Goal: Task Accomplishment & Management: Use online tool/utility

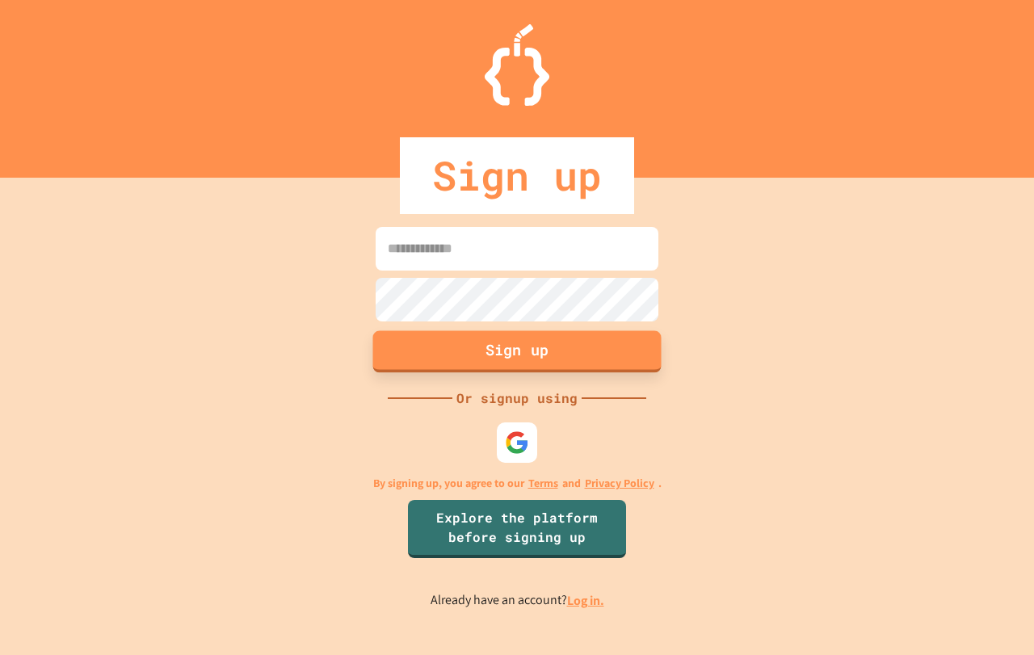
click at [527, 351] on button "Sign up" at bounding box center [517, 351] width 288 height 42
click at [530, 440] on img at bounding box center [517, 442] width 27 height 27
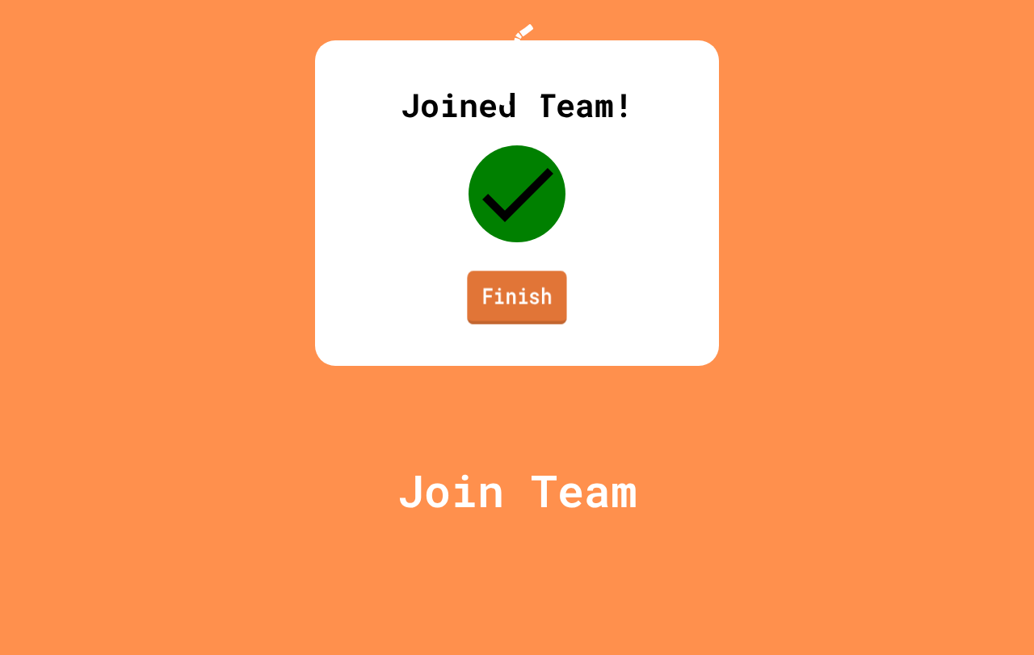
click at [512, 324] on link "Finish" at bounding box center [516, 297] width 99 height 53
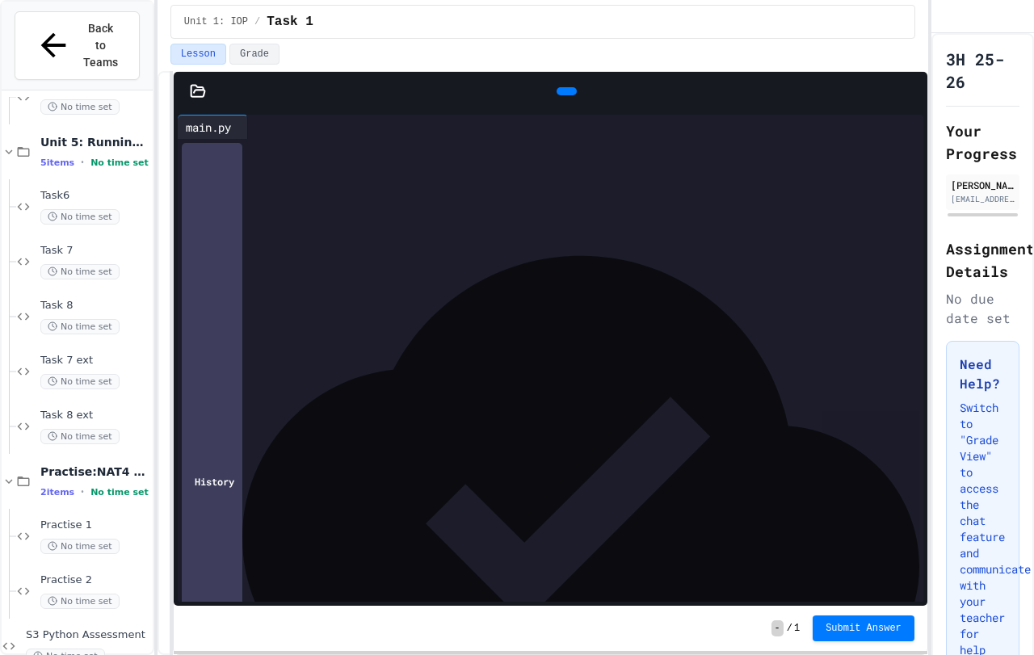
scroll to position [1193, 0]
click at [67, 626] on div "S3 Python Assessment No time set" at bounding box center [88, 644] width 124 height 36
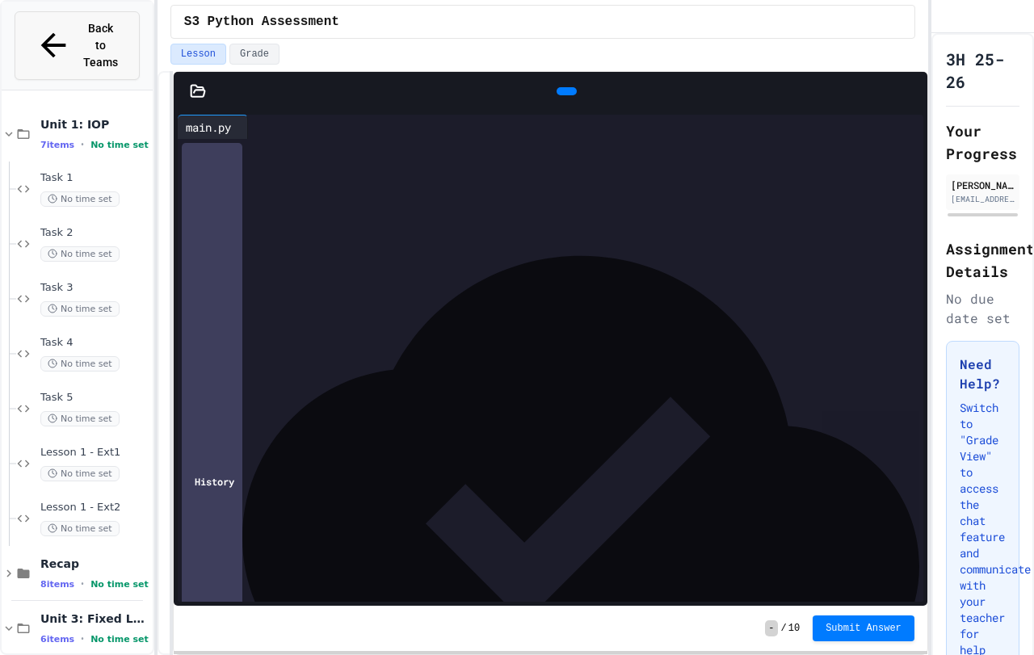
click at [35, 27] on icon at bounding box center [54, 46] width 38 height 38
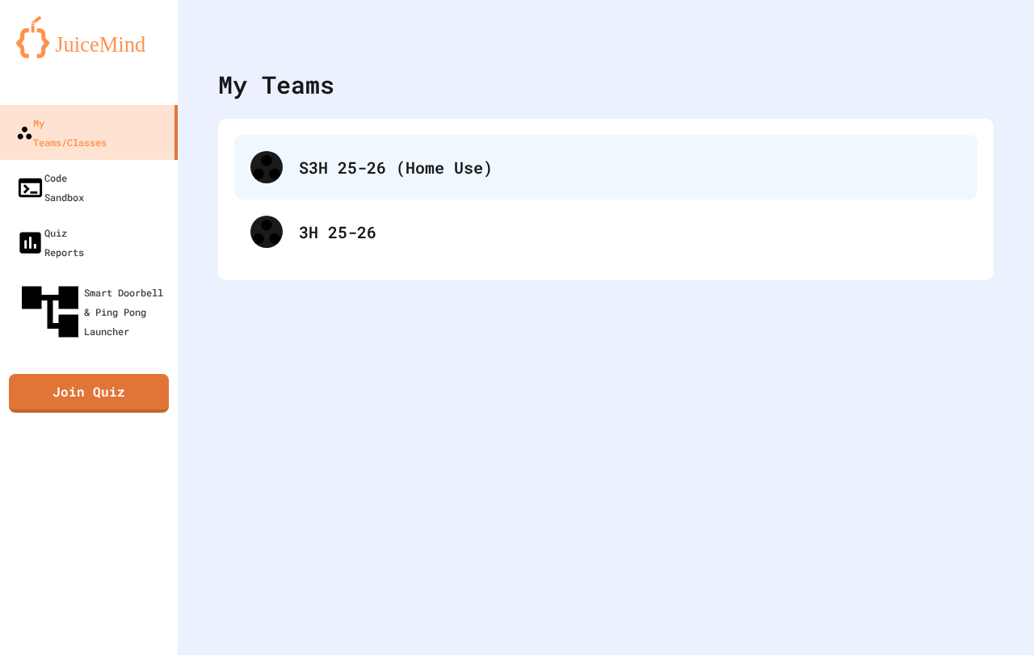
click at [395, 182] on div "S3H 25-26 (Home Use)" at bounding box center [605, 167] width 743 height 65
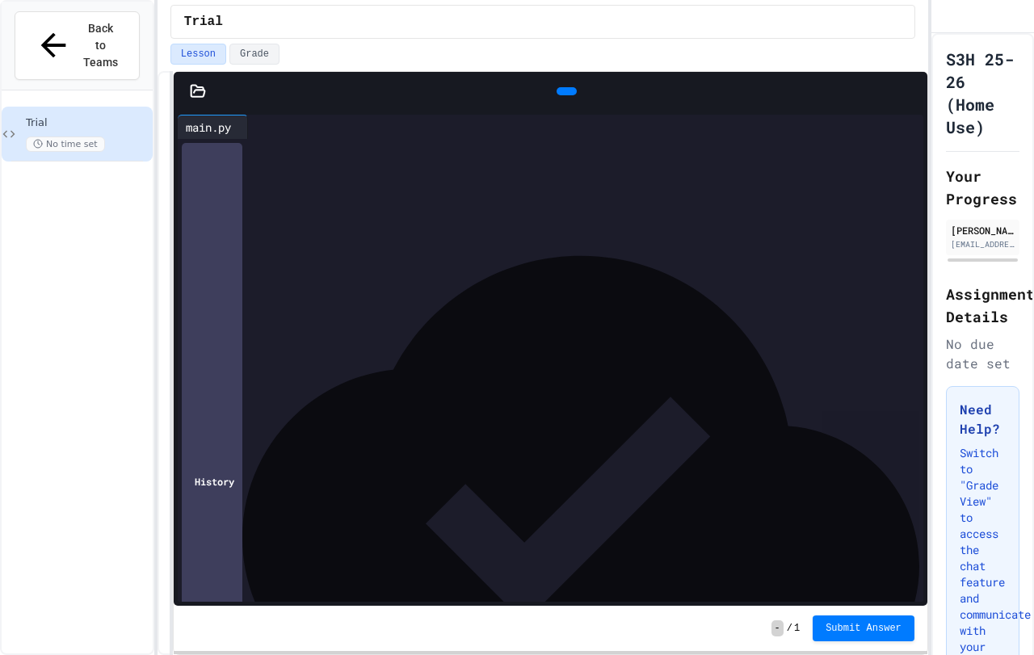
click at [122, 137] on div "No time set" at bounding box center [88, 144] width 124 height 15
click at [255, 127] on icon at bounding box center [255, 127] width 0 height 0
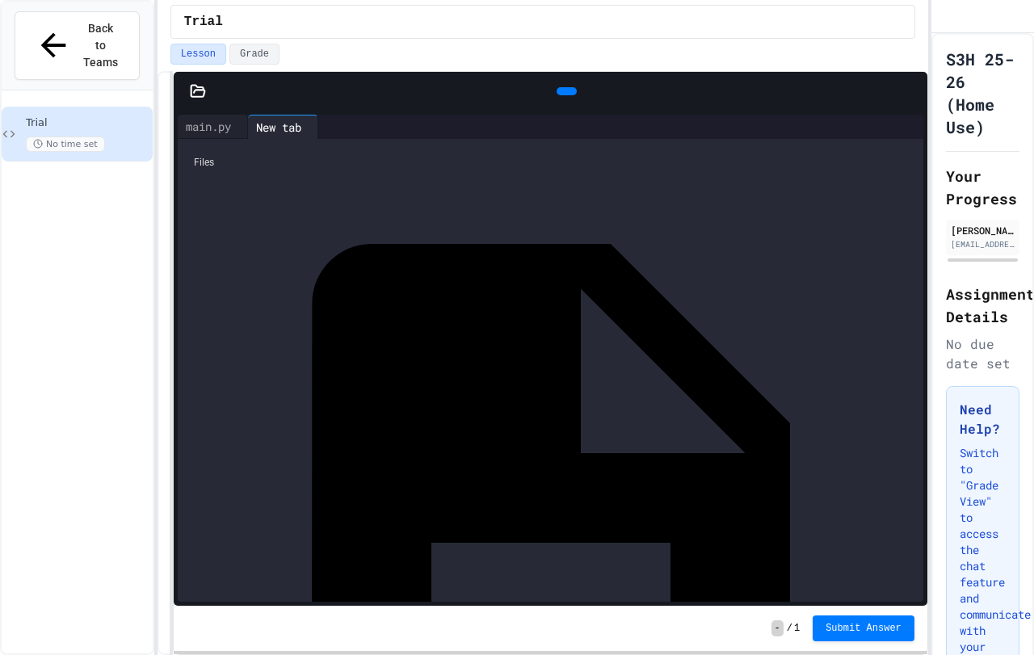
click at [262, 200] on div "main.py" at bounding box center [551, 543] width 730 height 730
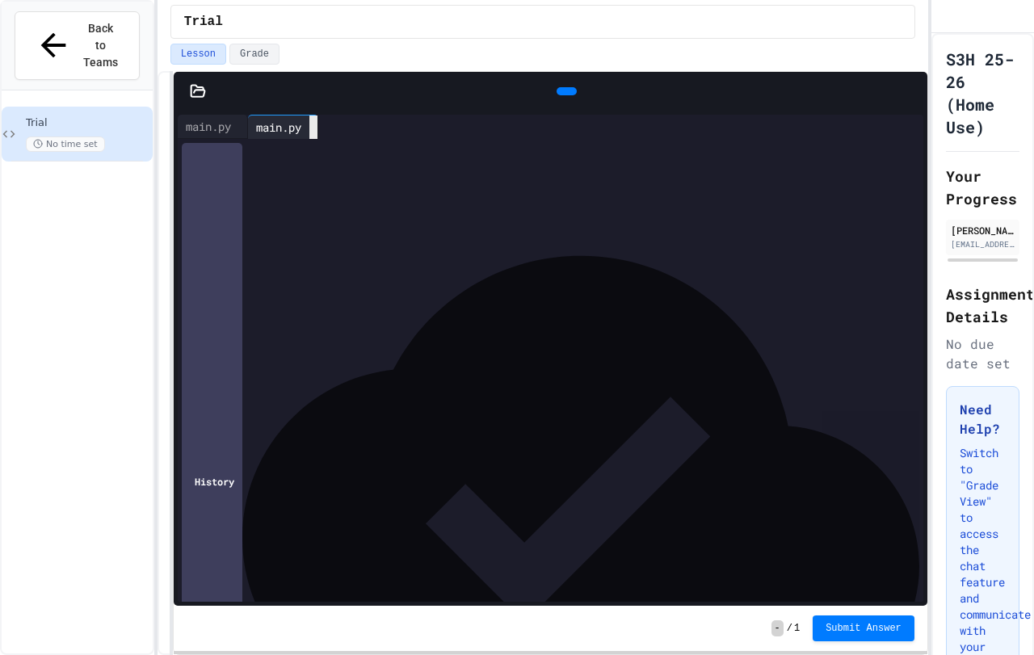
click at [313, 128] on icon at bounding box center [313, 128] width 0 height 0
click at [261, 123] on div at bounding box center [254, 127] width 13 height 24
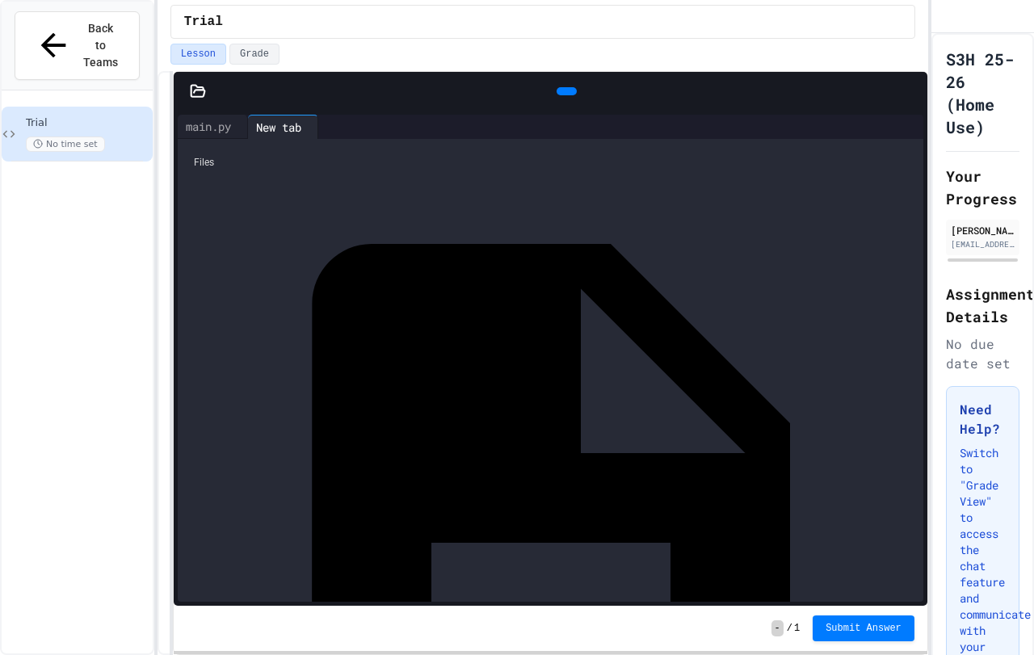
click at [250, 246] on div "Files main.py" at bounding box center [551, 370] width 746 height 463
click at [894, 127] on div at bounding box center [900, 127] width 13 height 0
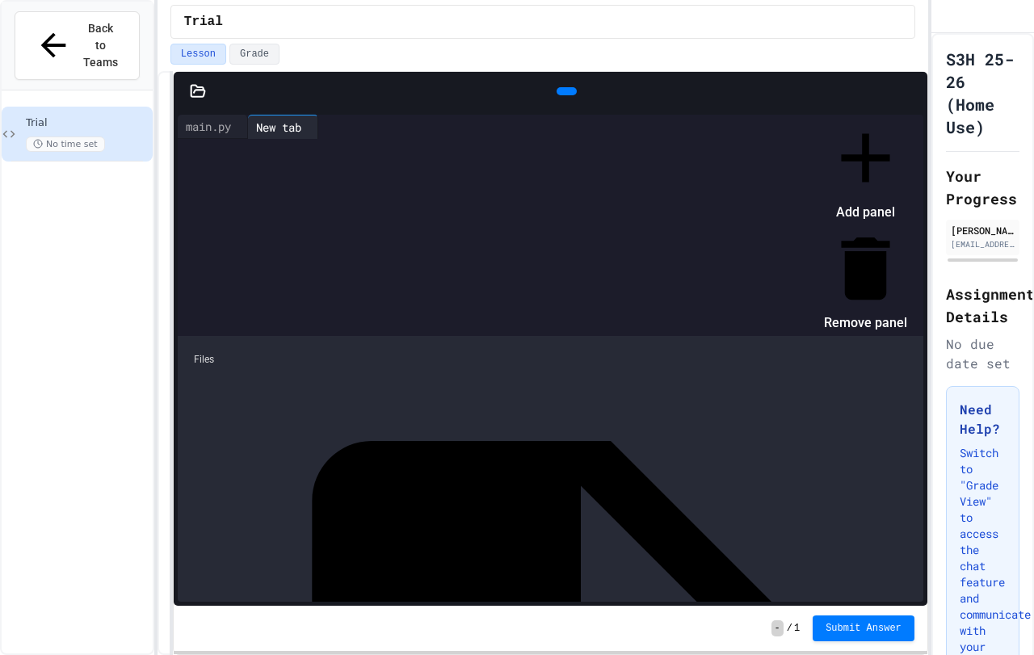
click at [808, 116] on div at bounding box center [857, 116] width 99 height 0
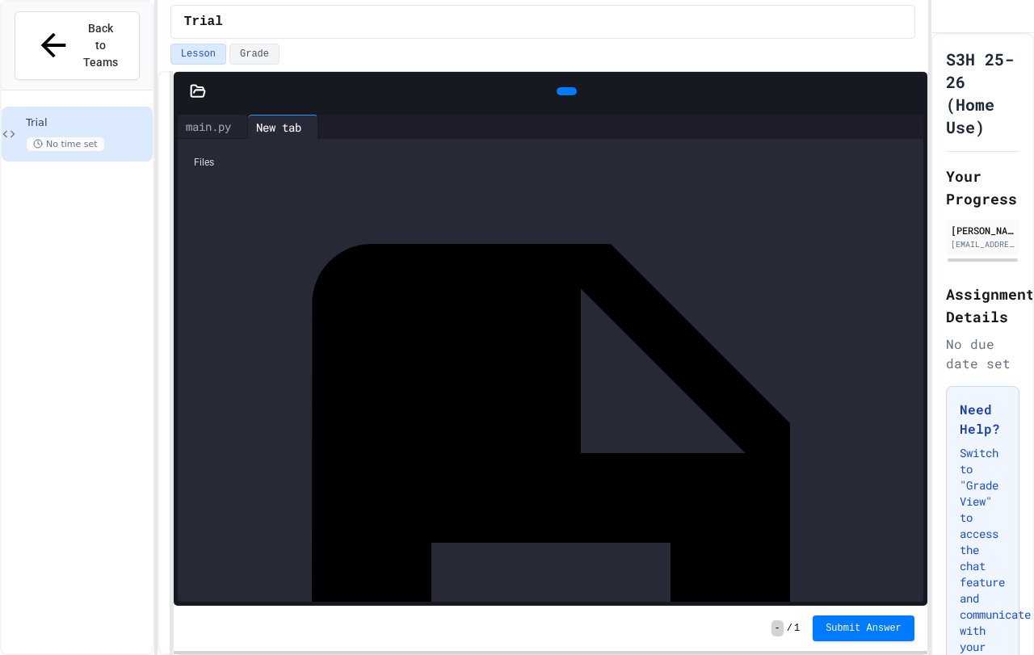
click at [894, 127] on div at bounding box center [900, 127] width 13 height 0
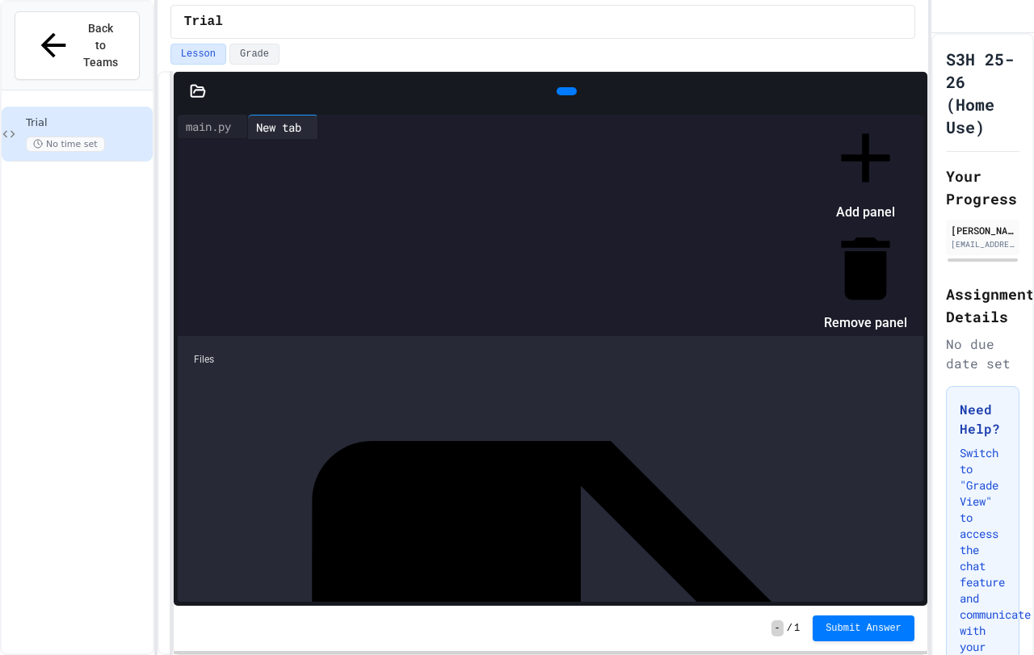
click at [907, 163] on li "Add panel" at bounding box center [865, 170] width 83 height 109
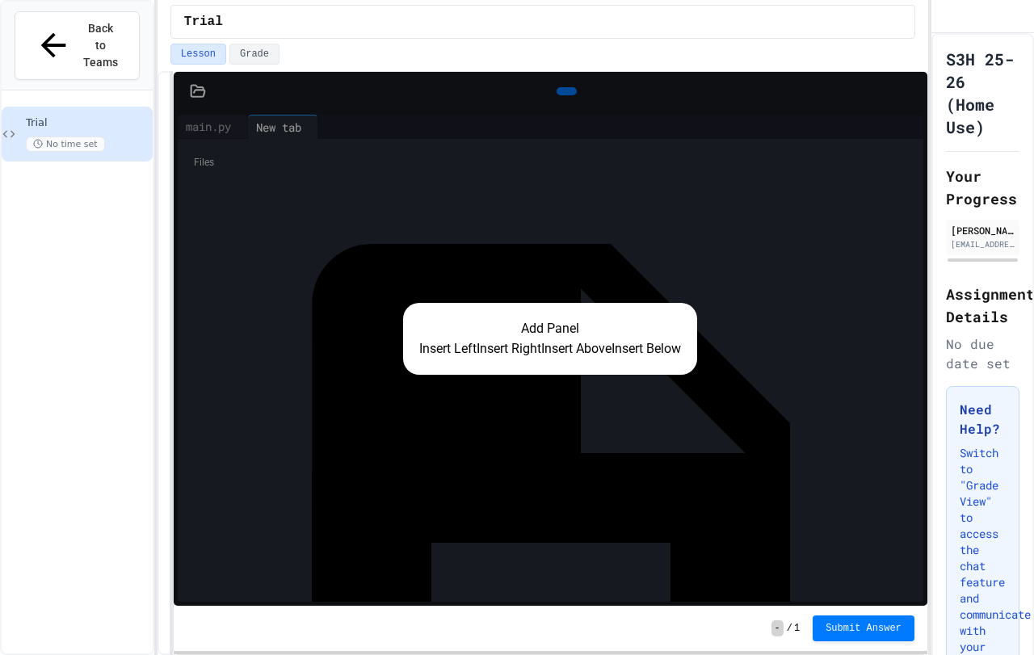
click at [420, 357] on button "Insert Left" at bounding box center [447, 348] width 57 height 19
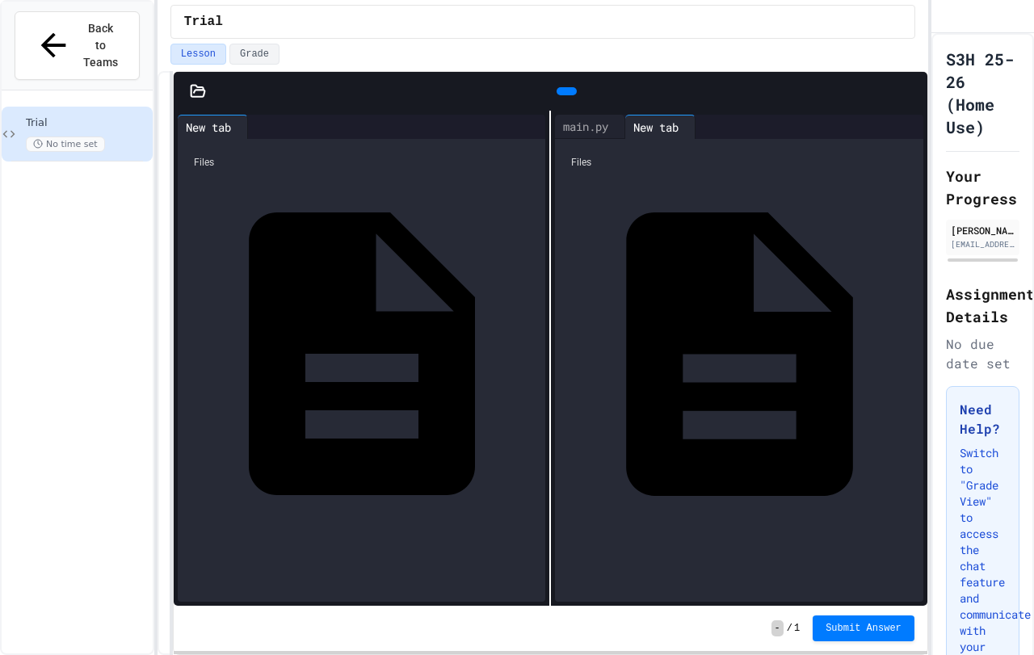
click at [671, 131] on div "New tab" at bounding box center [655, 127] width 61 height 17
click at [621, 166] on div "Files" at bounding box center [739, 162] width 352 height 31
click at [709, 128] on div at bounding box center [702, 127] width 13 height 24
drag, startPoint x: 799, startPoint y: 129, endPoint x: 777, endPoint y: 129, distance: 21.8
click at [765, 129] on div at bounding box center [761, 127] width 8 height 23
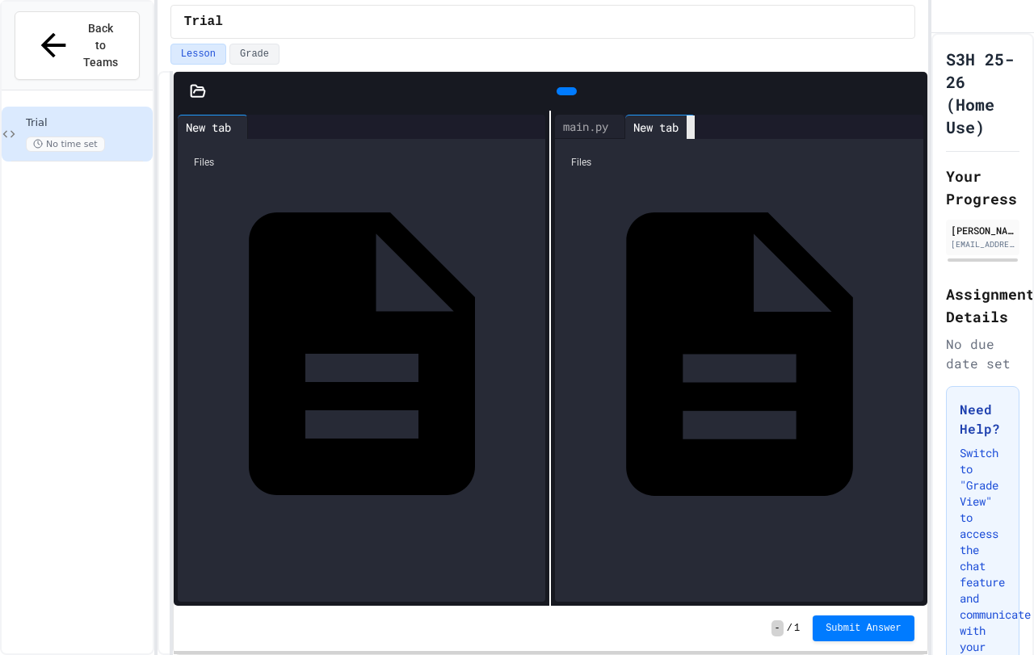
click at [691, 128] on icon at bounding box center [691, 128] width 0 height 0
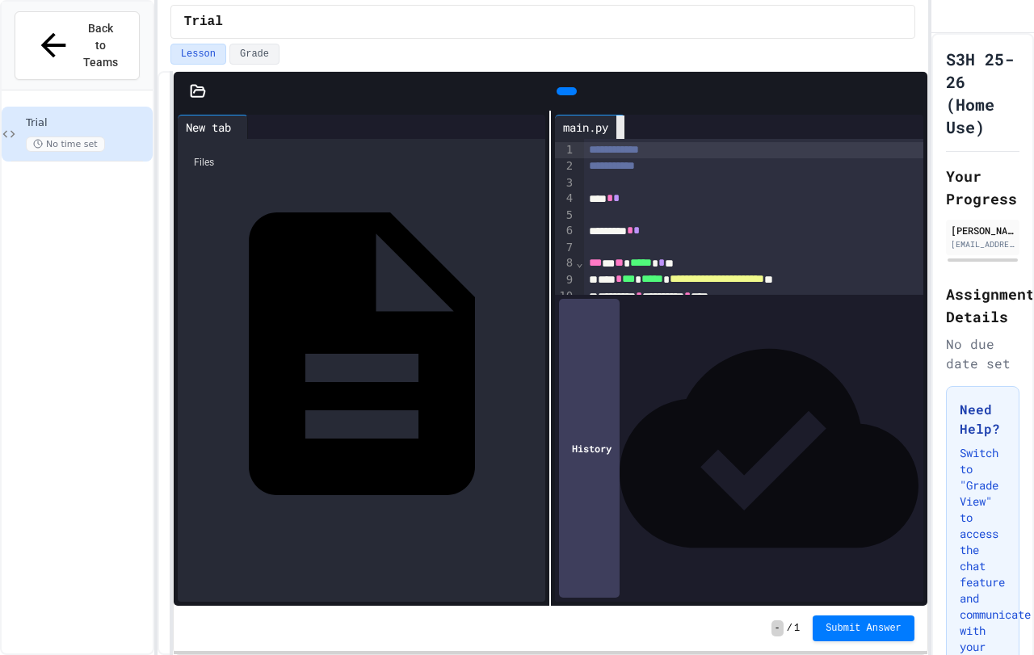
click at [621, 128] on icon at bounding box center [621, 128] width 0 height 0
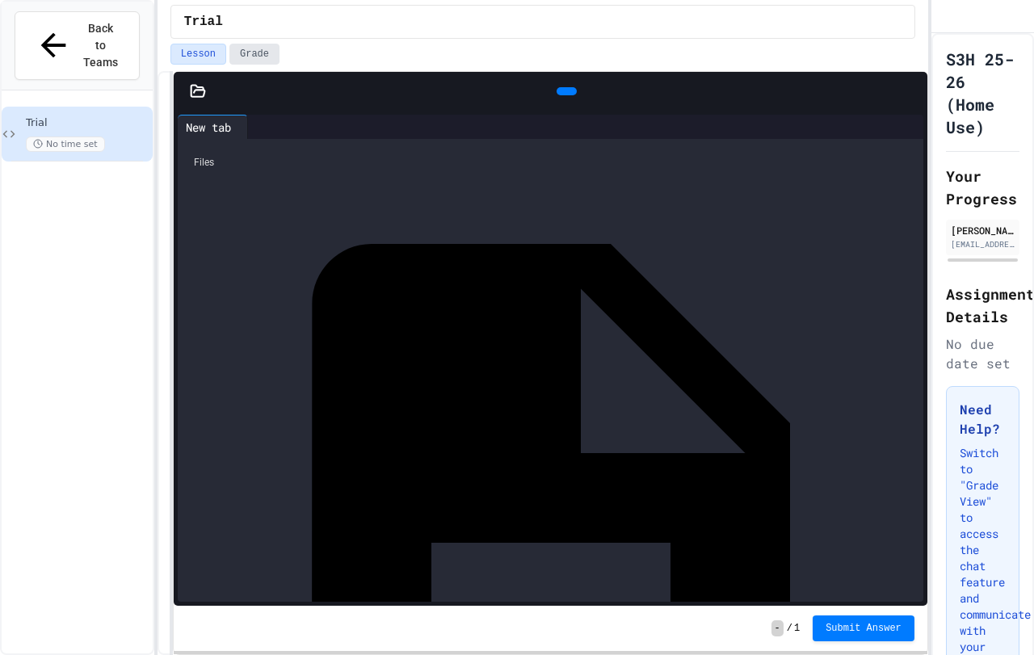
click at [268, 50] on button "Grade" at bounding box center [254, 54] width 50 height 21
click at [82, 27] on span "Back to Teams" at bounding box center [101, 45] width 38 height 51
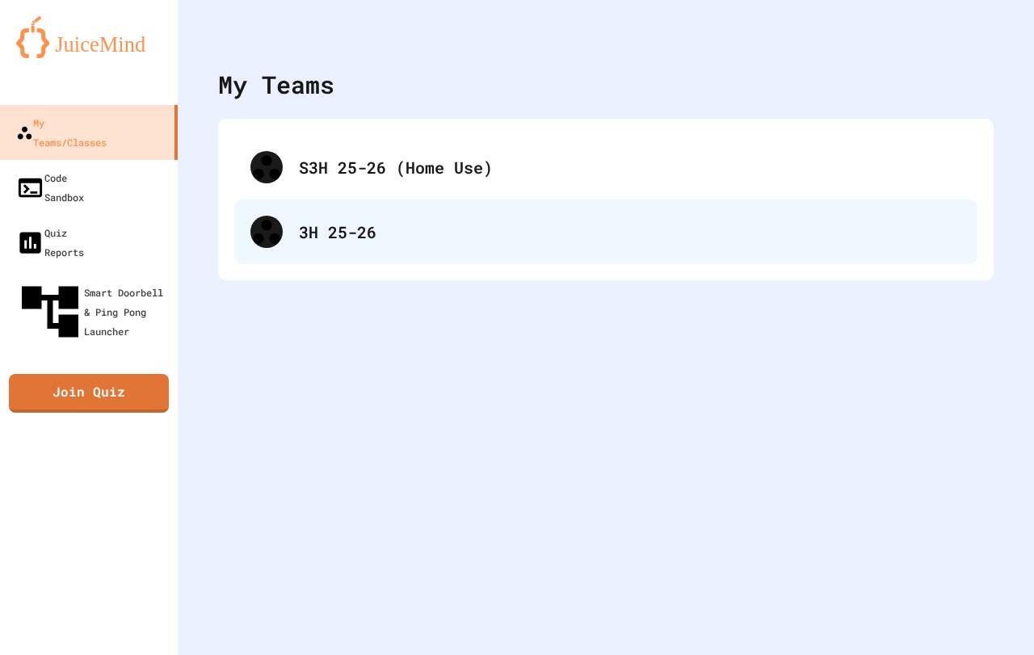
click at [370, 241] on div "3H 25-26" at bounding box center [630, 232] width 663 height 24
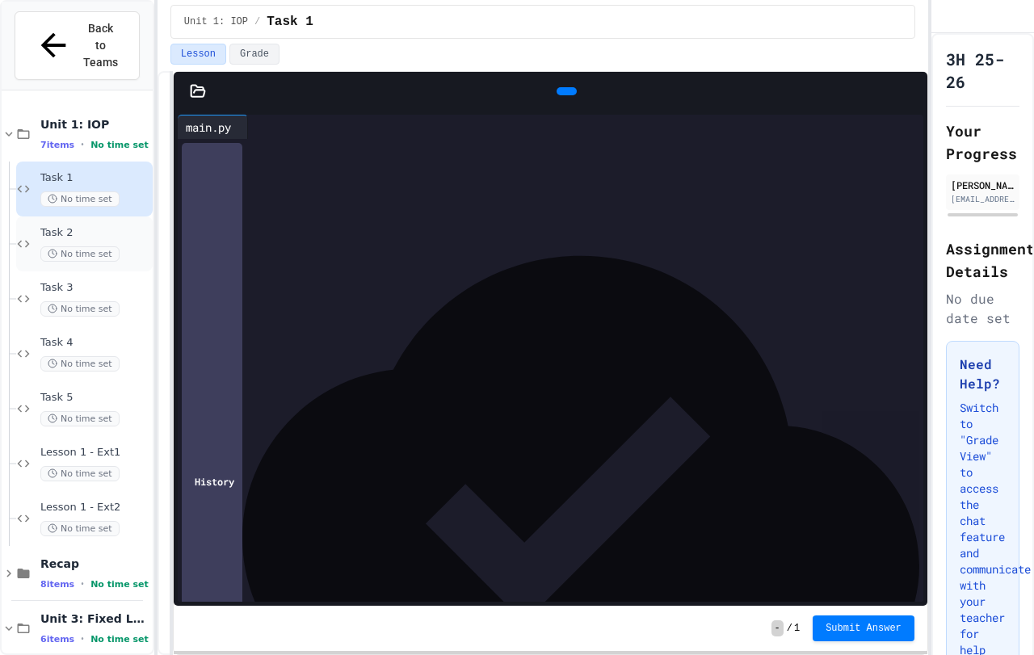
click at [70, 226] on span "Task 2" at bounding box center [94, 233] width 109 height 14
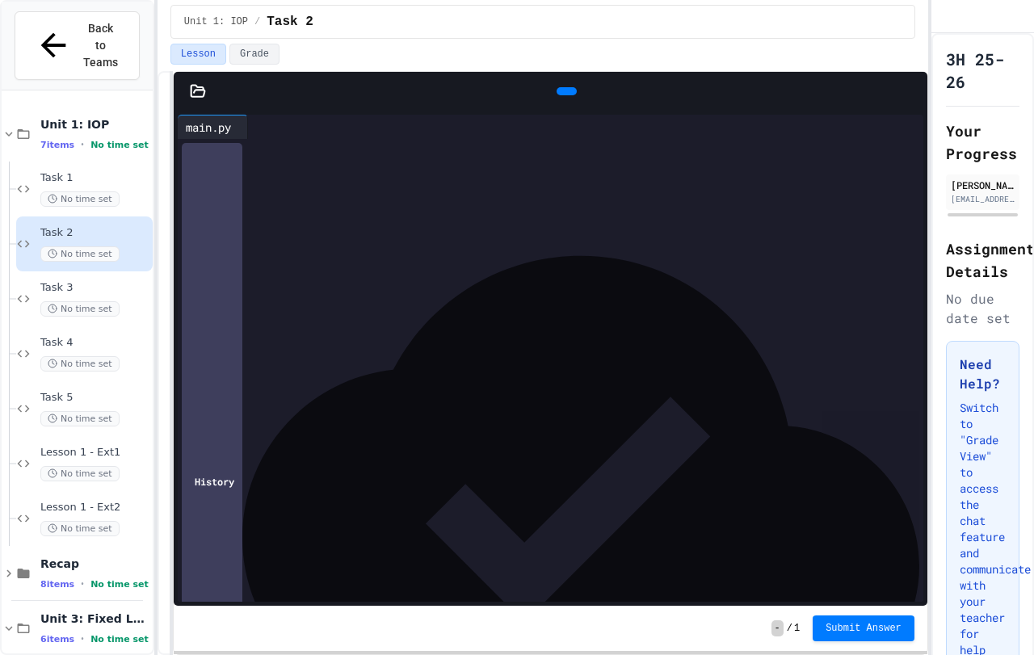
click at [52, 281] on span "Task 3" at bounding box center [94, 288] width 109 height 14
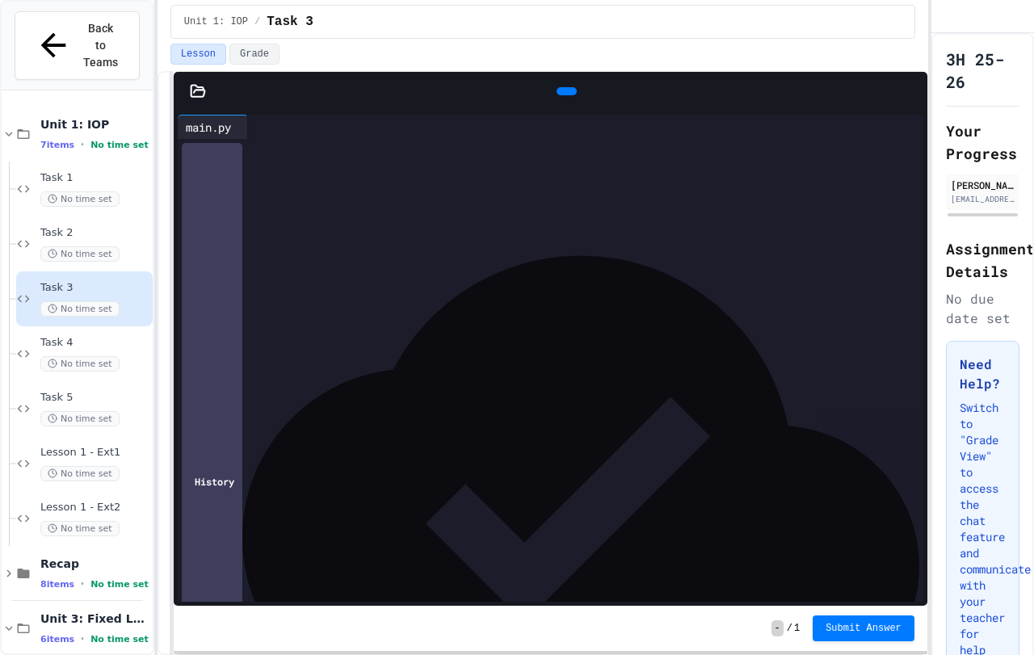
click at [50, 336] on span "Task 4" at bounding box center [94, 343] width 109 height 14
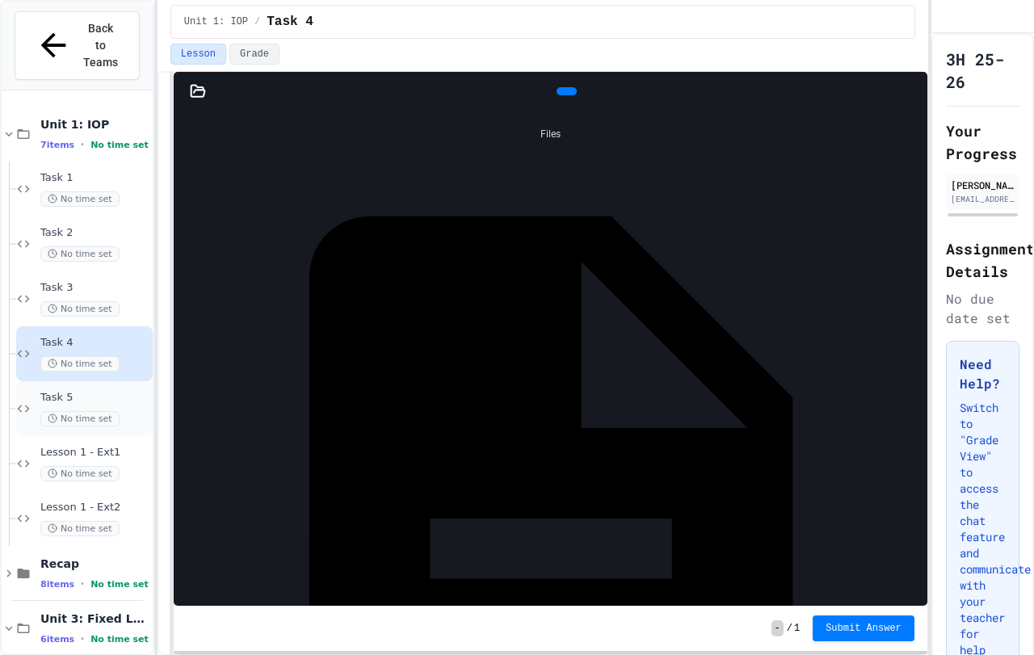
click at [44, 381] on div "Task 5 No time set" at bounding box center [84, 408] width 137 height 55
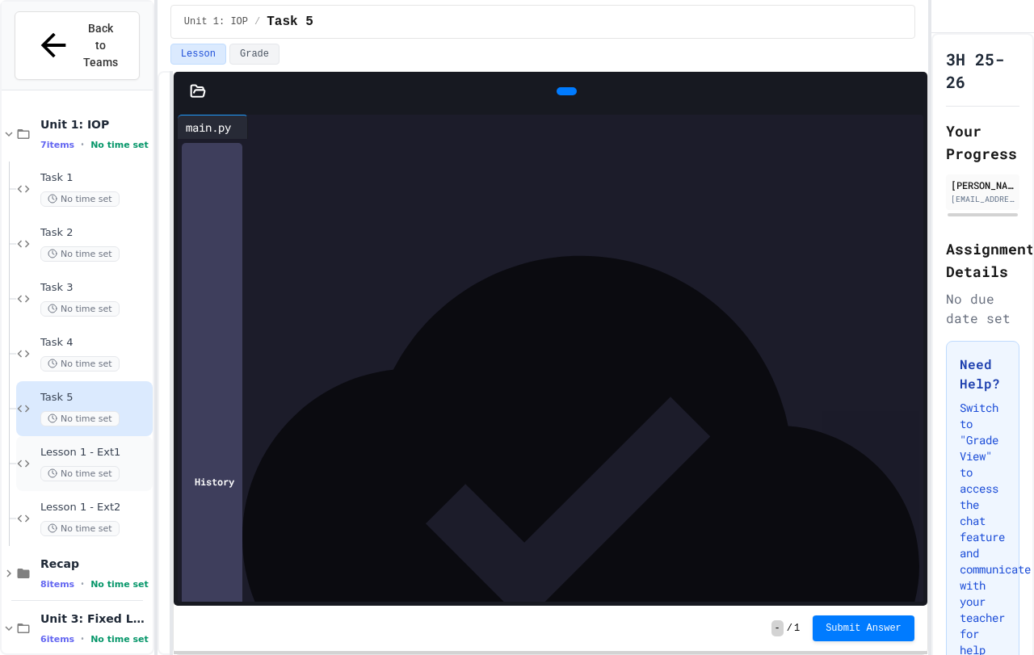
click at [107, 446] on span "Lesson 1 - Ext1" at bounding box center [94, 453] width 109 height 14
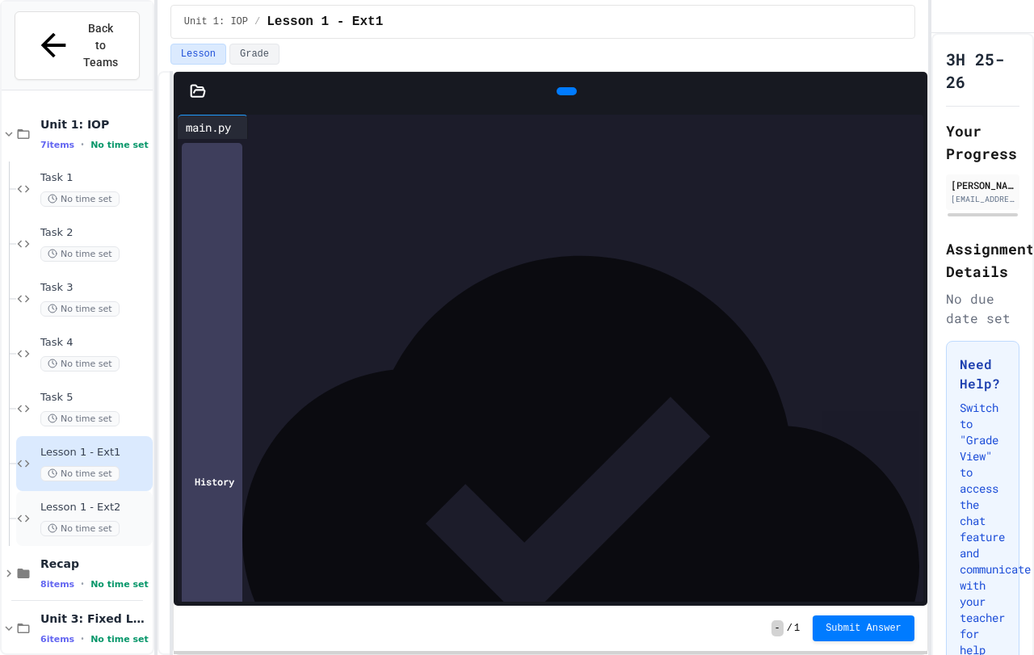
click at [105, 501] on span "Lesson 1 - Ext2" at bounding box center [94, 508] width 109 height 14
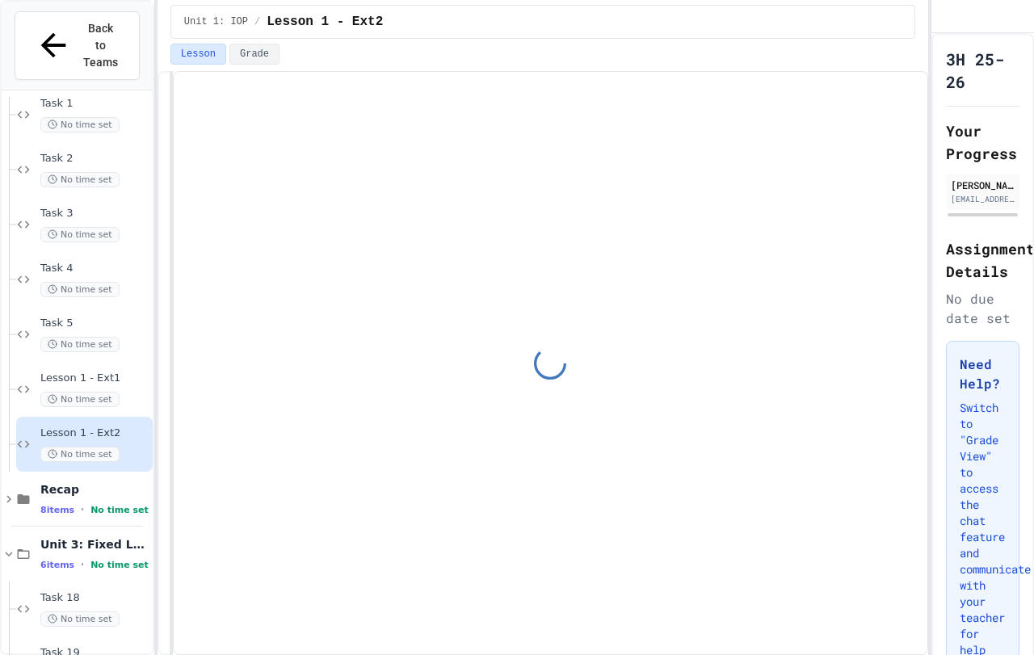
scroll to position [81, 0]
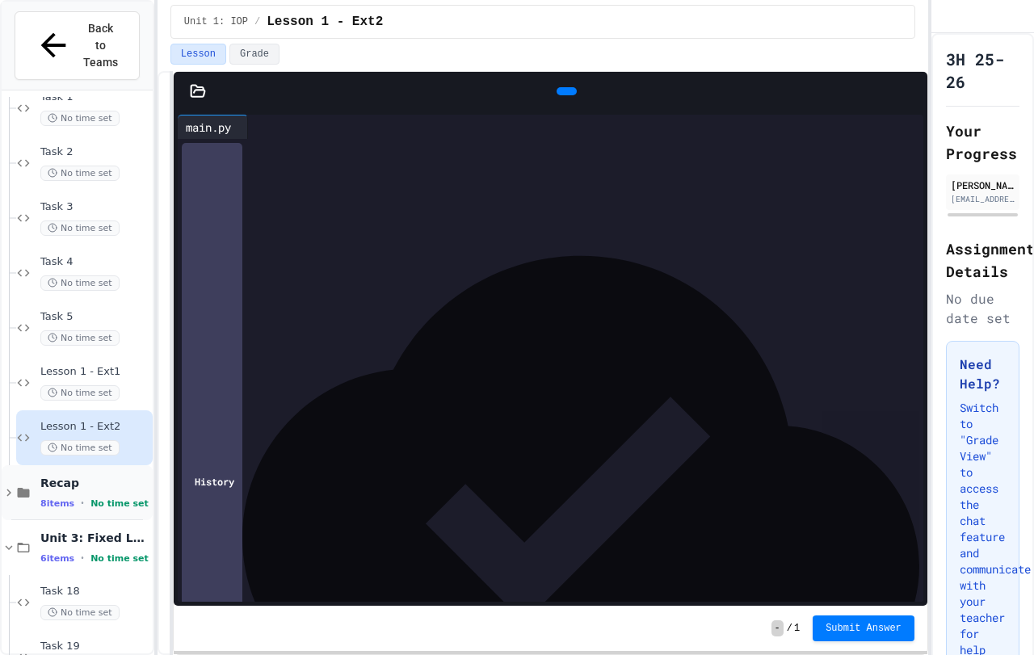
click at [61, 476] on div "Recap 8 items • No time set" at bounding box center [94, 493] width 109 height 34
click at [50, 476] on div "Recap 8 items • No time set" at bounding box center [94, 493] width 109 height 34
click at [69, 499] on span "8 items" at bounding box center [57, 504] width 34 height 11
click at [77, 530] on span "Message Fix" at bounding box center [94, 537] width 109 height 14
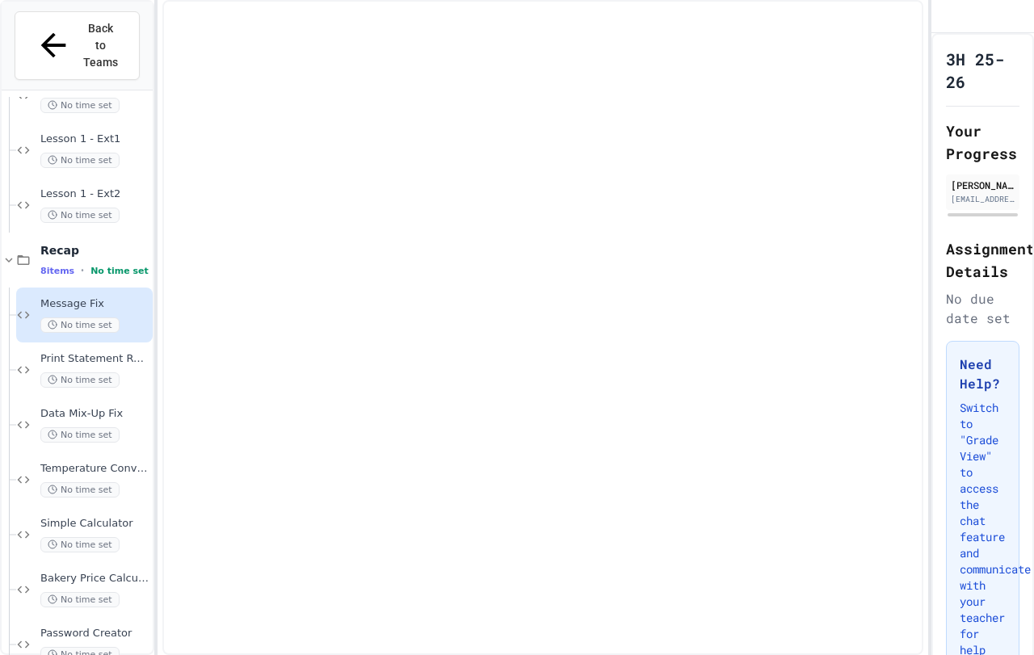
scroll to position [323, 0]
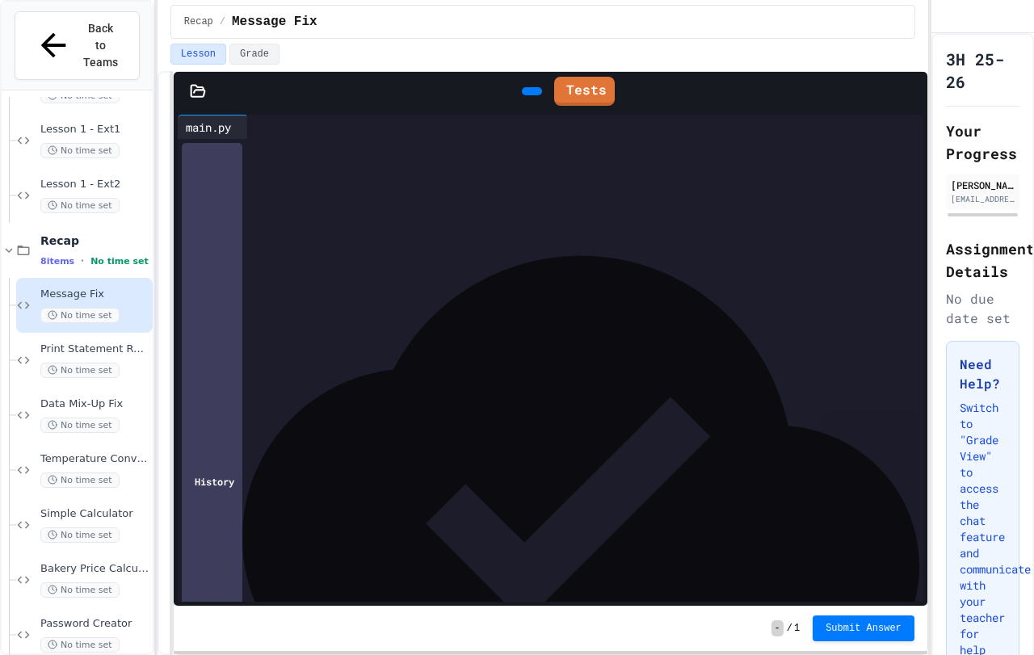
click at [79, 343] on span "Print Statement Repair" at bounding box center [94, 350] width 109 height 14
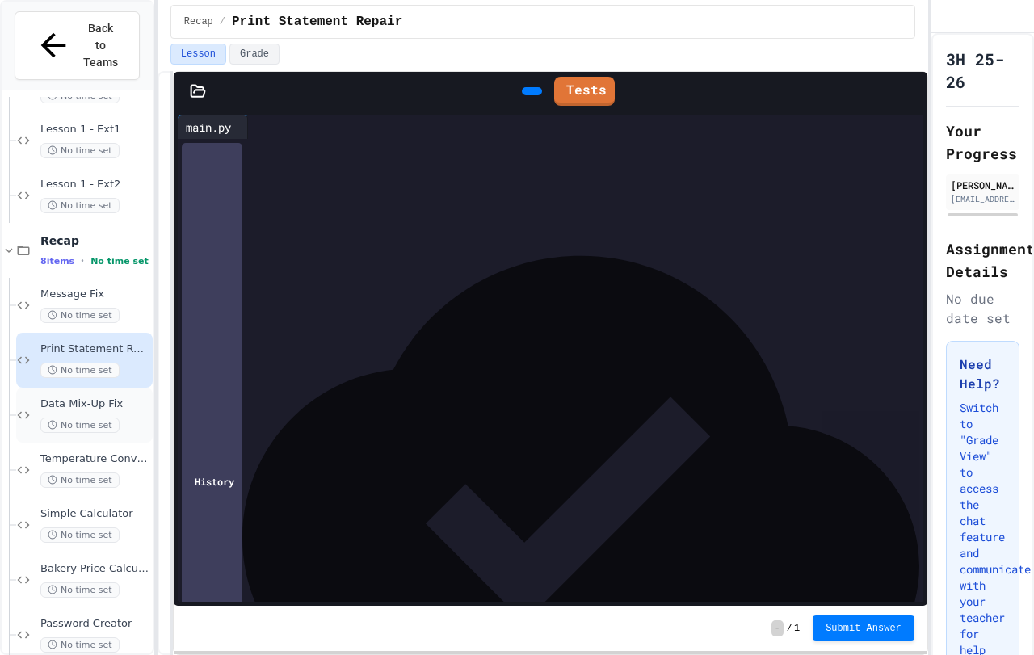
click at [77, 398] on span "Data Mix-Up Fix" at bounding box center [94, 405] width 109 height 14
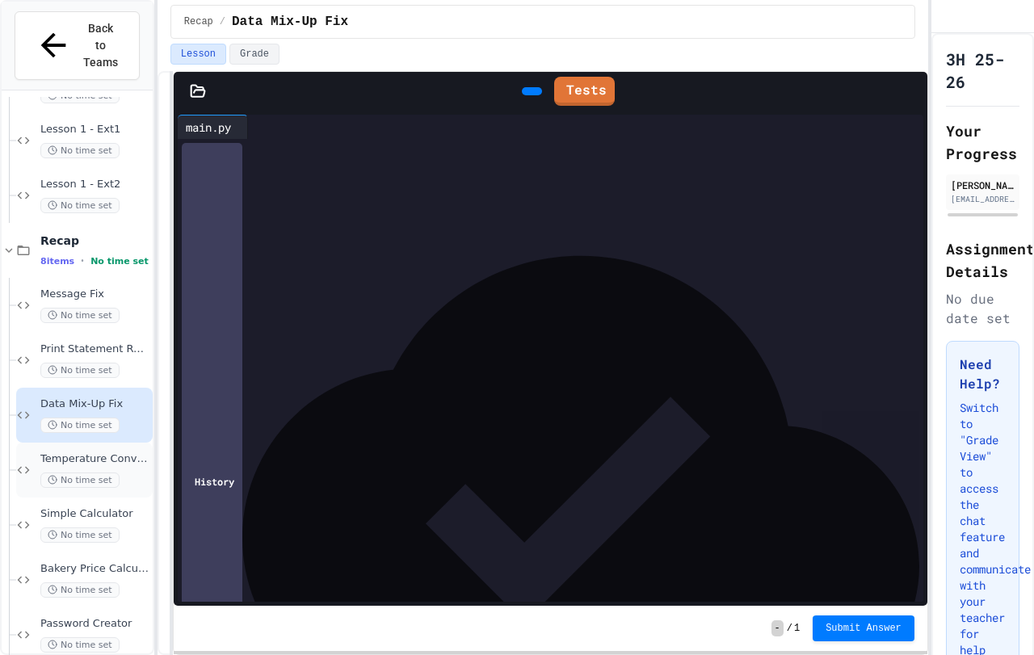
click at [89, 452] on span "Temperature Converter" at bounding box center [94, 459] width 109 height 14
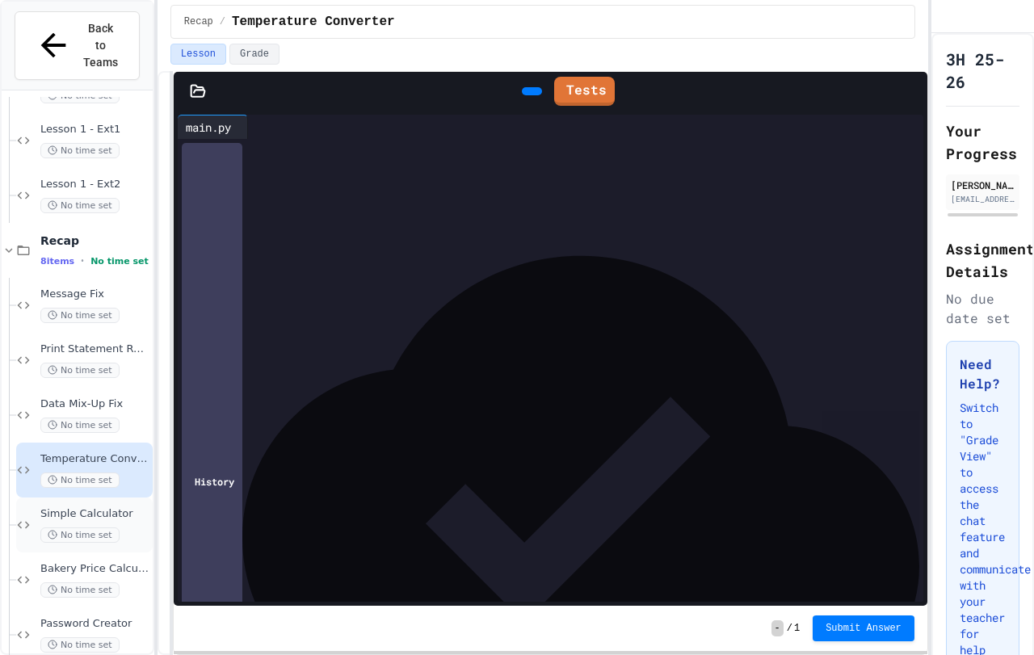
click at [90, 507] on span "Simple Calculator" at bounding box center [94, 514] width 109 height 14
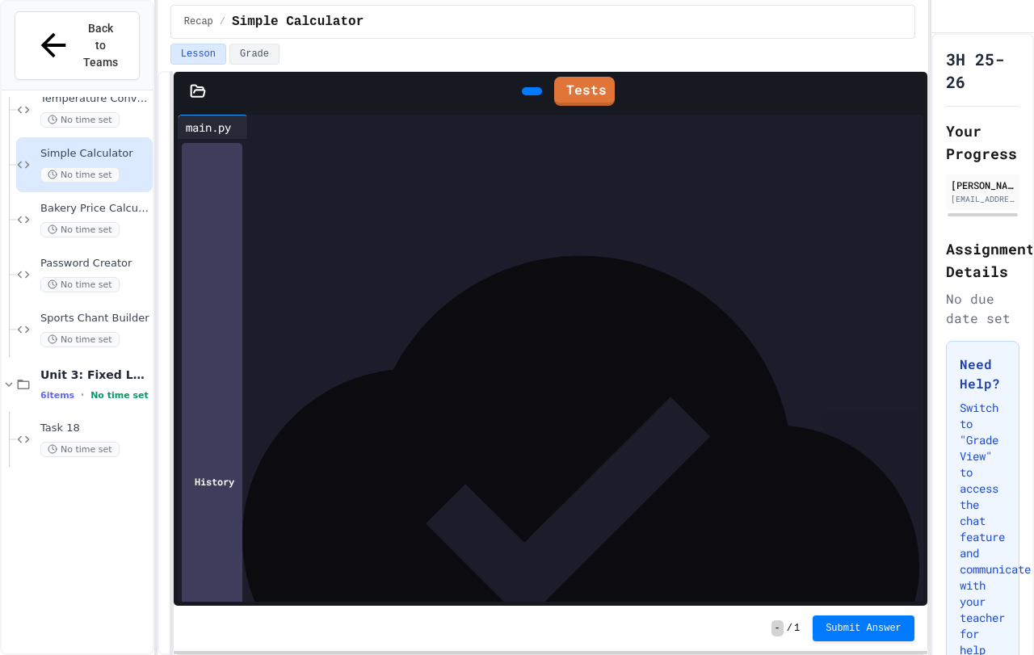
scroll to position [727, 0]
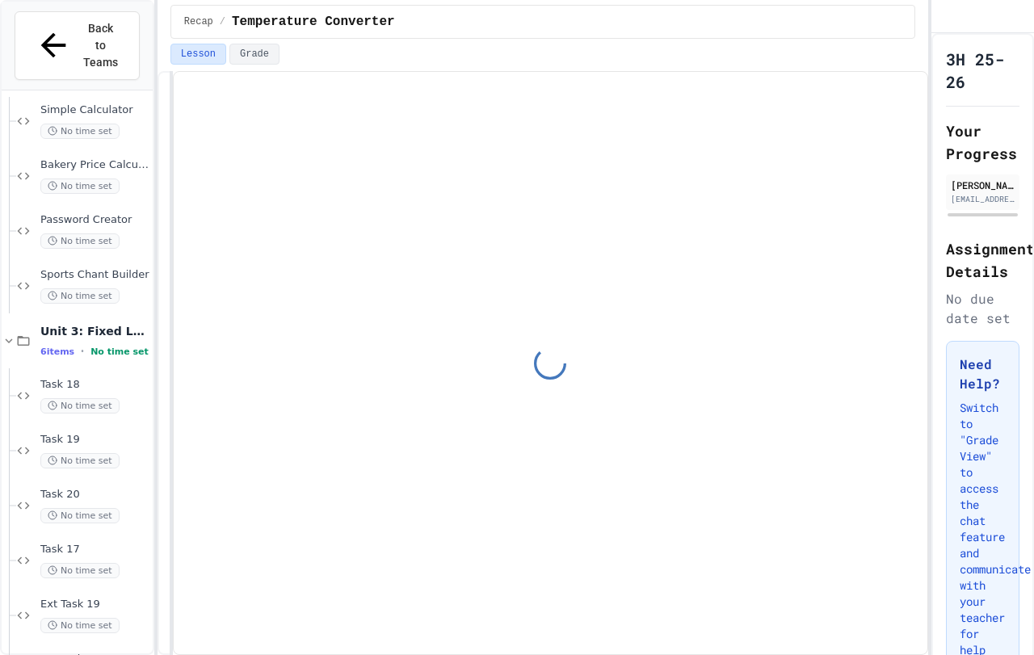
click at [36, 10] on div "Back to Teams" at bounding box center [77, 46] width 151 height 89
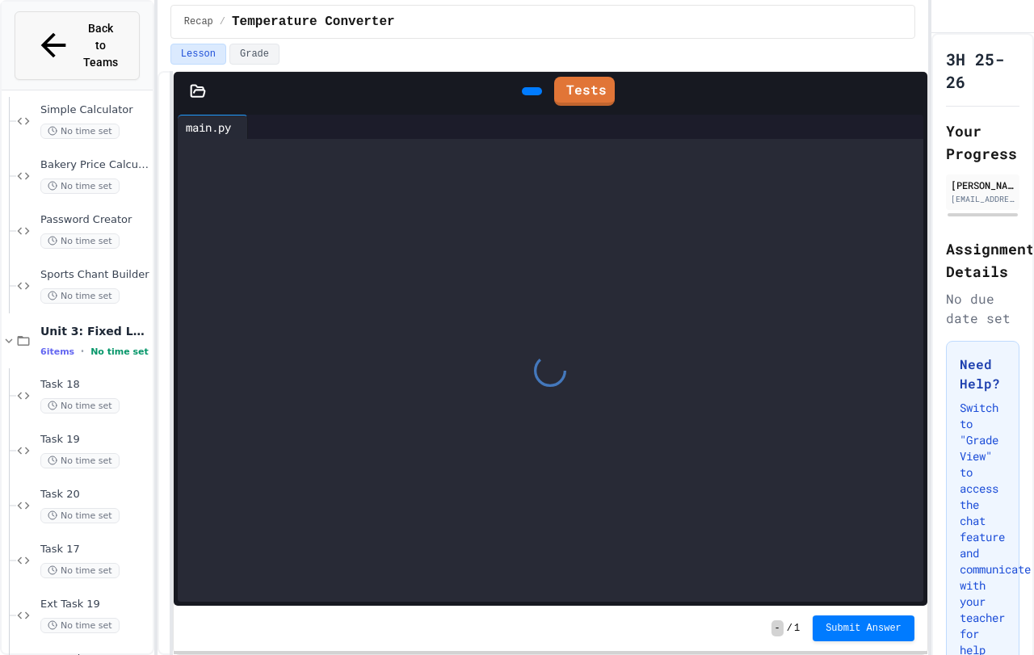
click at [37, 27] on icon at bounding box center [54, 46] width 38 height 38
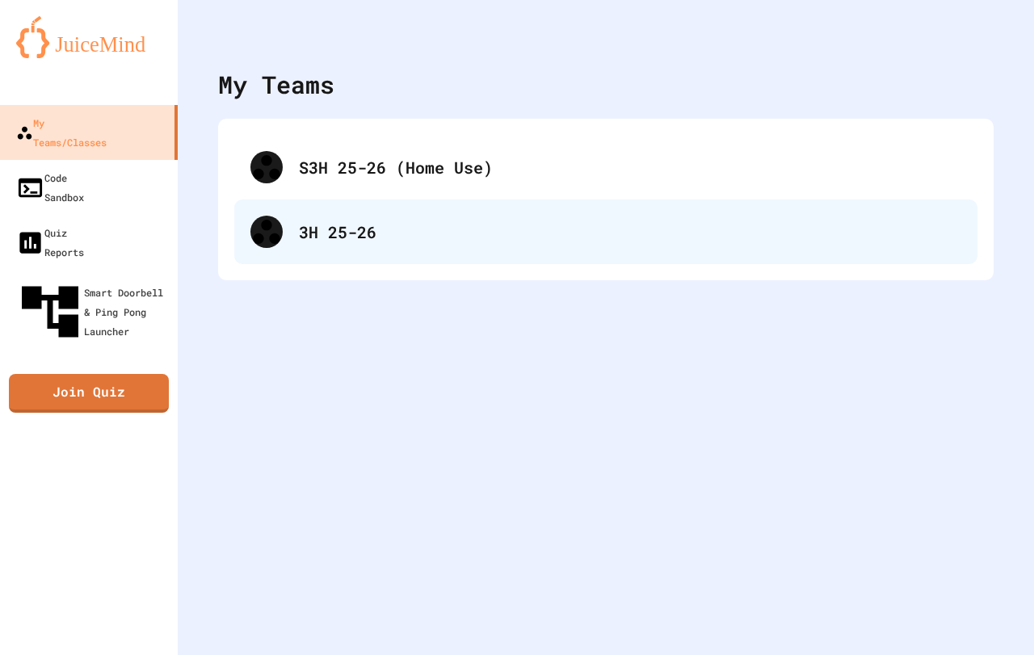
click at [451, 243] on div "3H 25-26" at bounding box center [630, 232] width 663 height 24
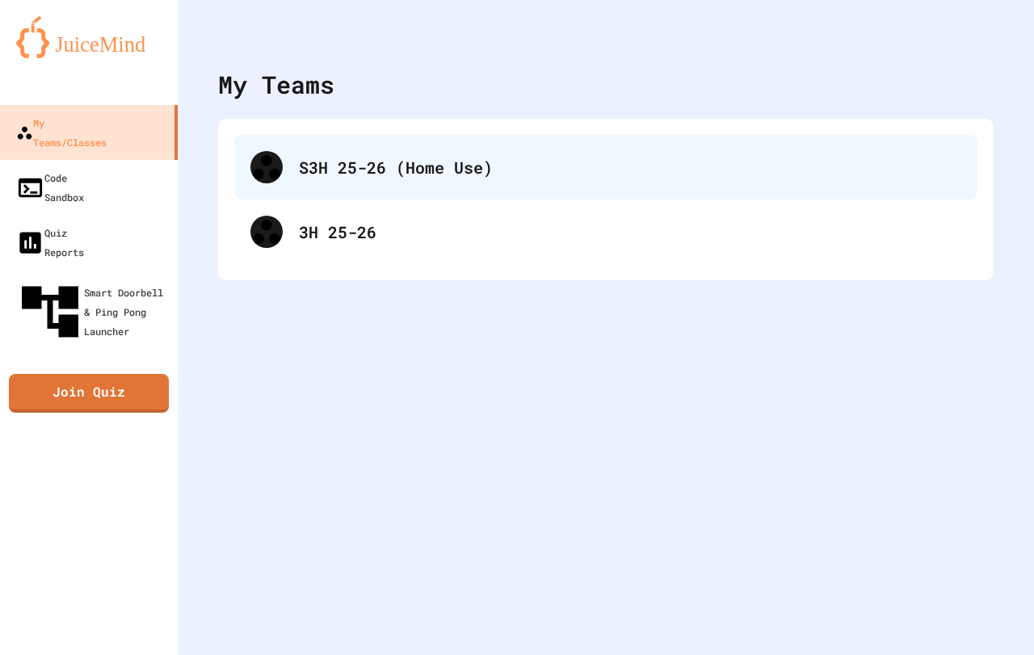
click at [312, 166] on div "S3H 25-26 (Home Use)" at bounding box center [630, 167] width 663 height 24
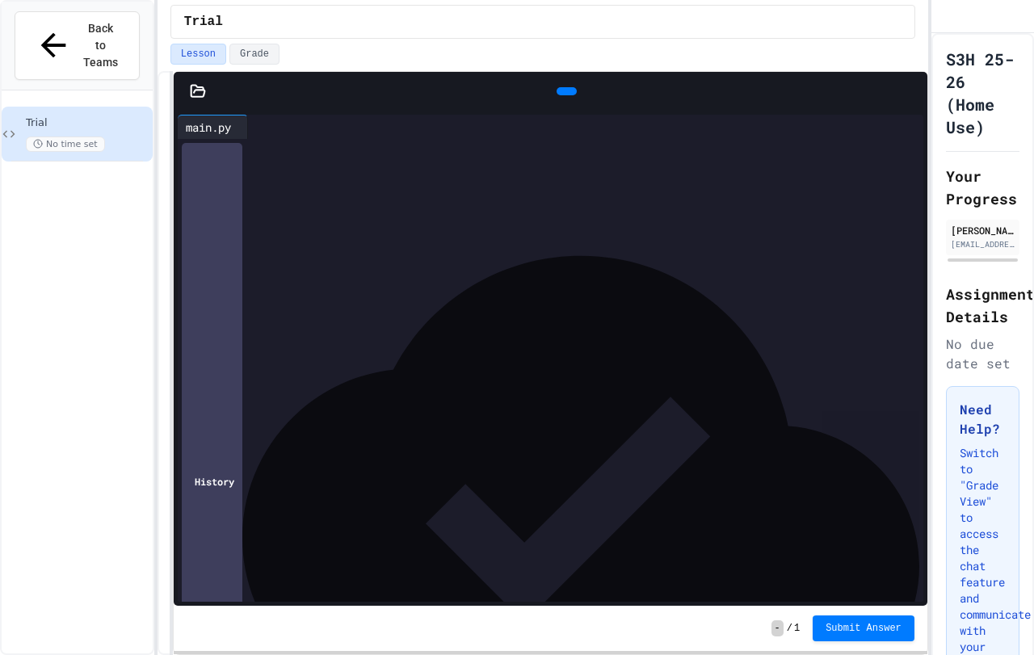
click at [485, 339] on div "**********" at bounding box center [564, 239] width 717 height 201
click at [512, 480] on div "**********" at bounding box center [553, 475] width 695 height 16
click at [508, 532] on div "**********" at bounding box center [553, 524] width 695 height 16
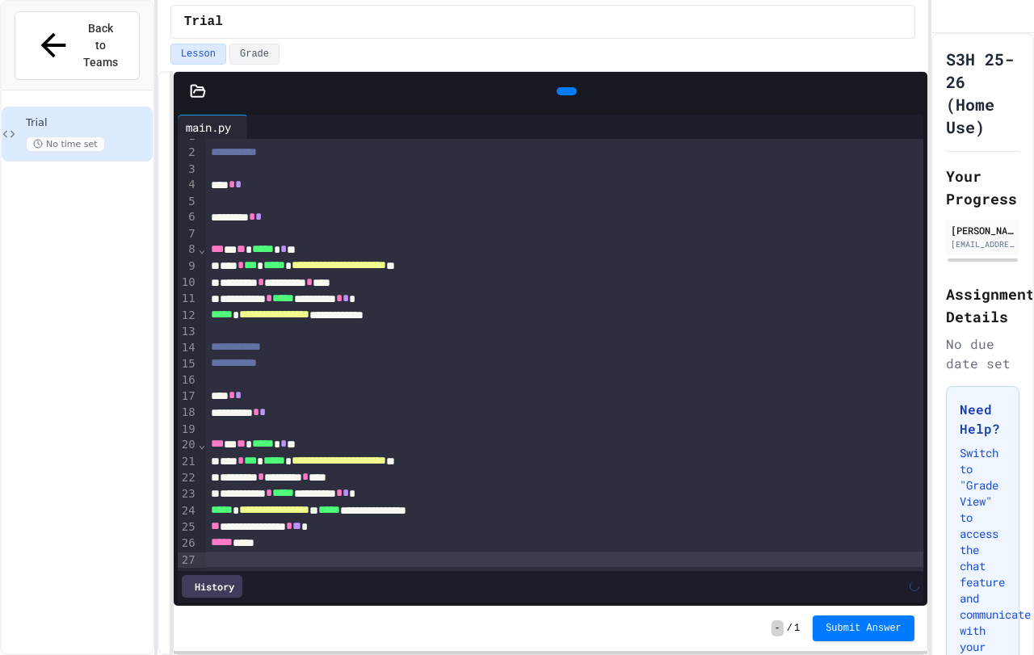
scroll to position [23, 0]
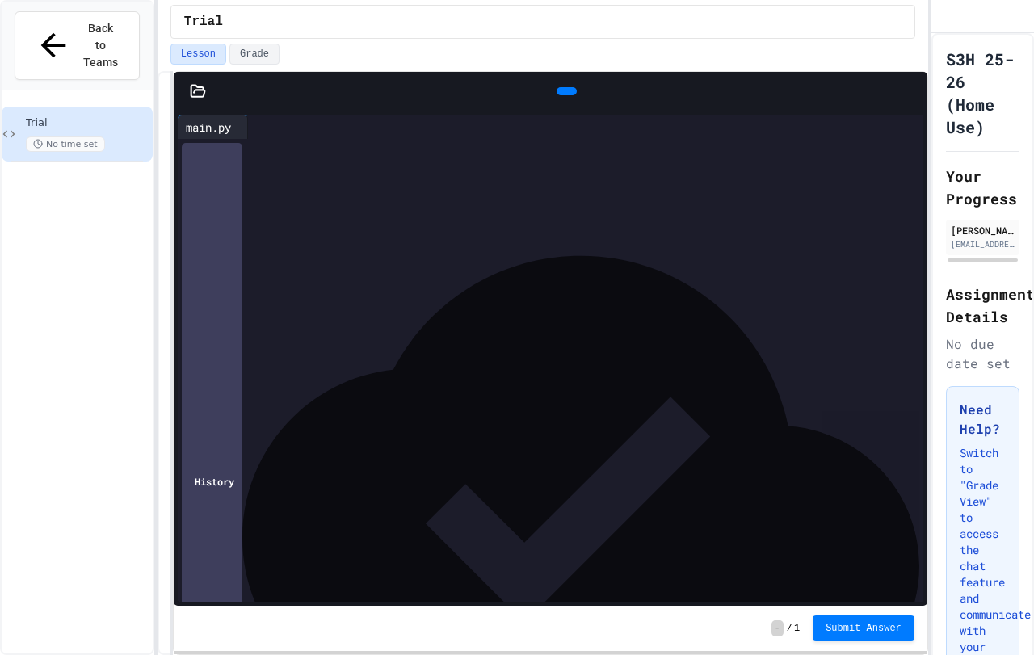
click at [248, 545] on div "**********" at bounding box center [564, 331] width 717 height 430
click at [248, 538] on div "**********" at bounding box center [547, 534] width 683 height 16
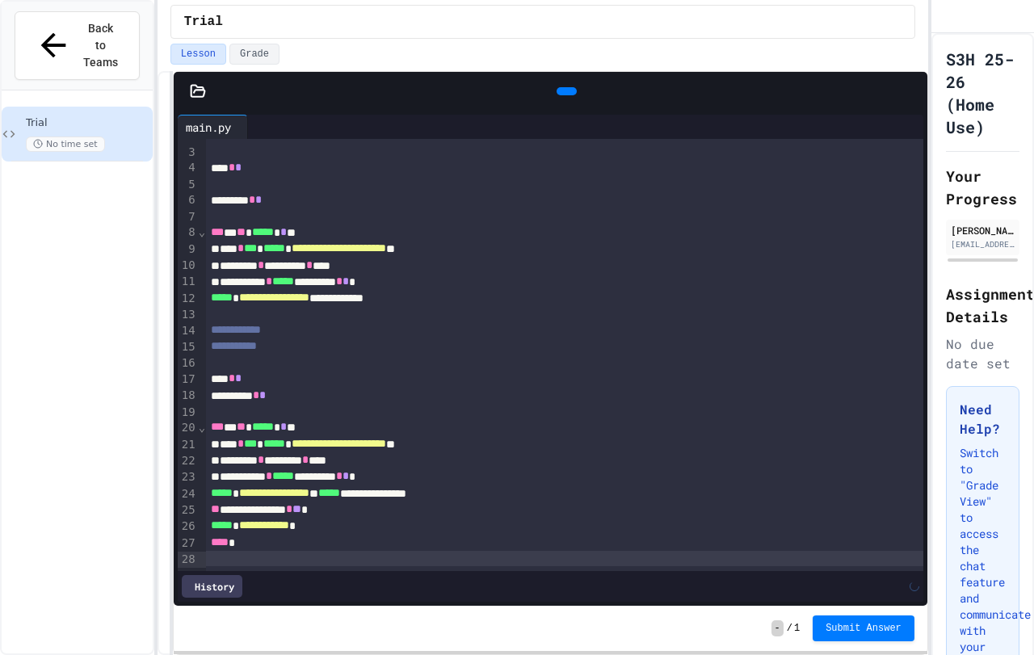
scroll to position [54, 0]
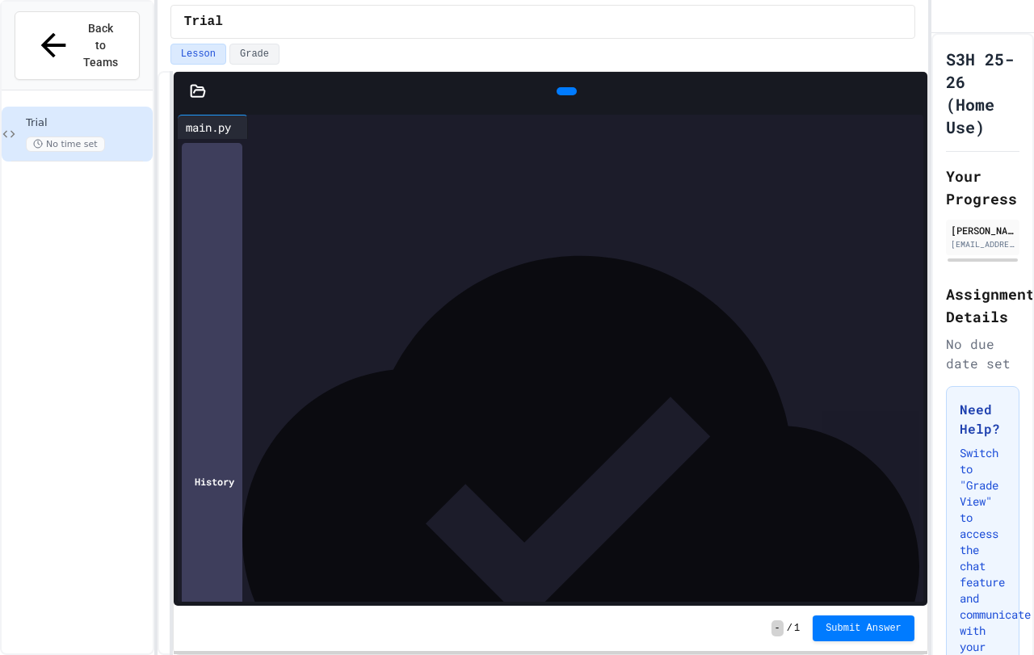
click at [570, 95] on div at bounding box center [567, 91] width 20 height 8
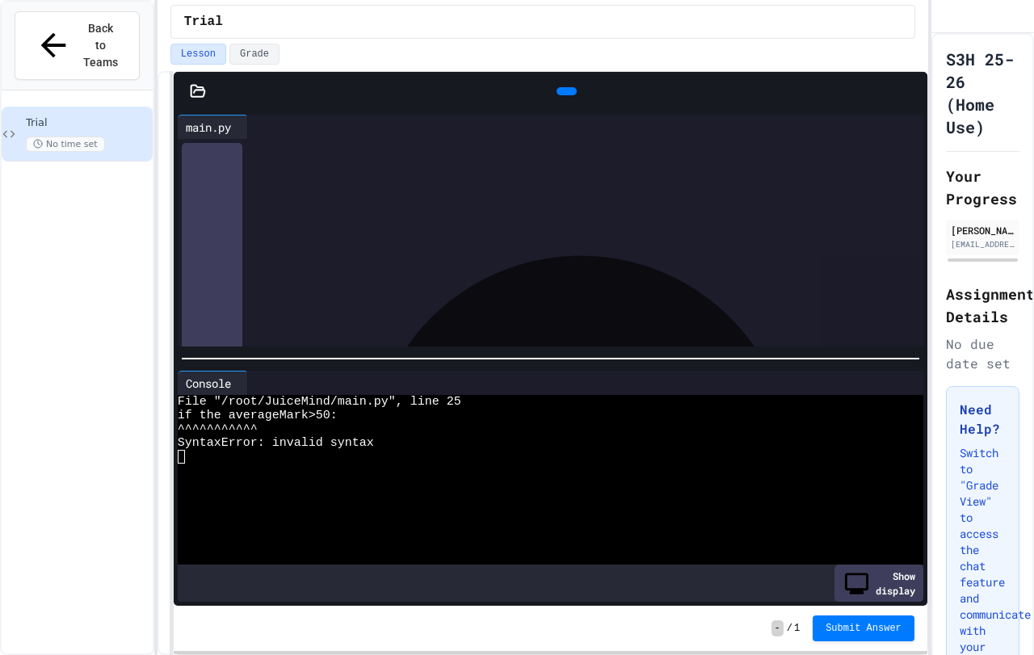
scroll to position [305, 0]
click at [292, 238] on span "*" at bounding box center [289, 234] width 6 height 11
click at [305, 238] on span "**" at bounding box center [301, 234] width 9 height 11
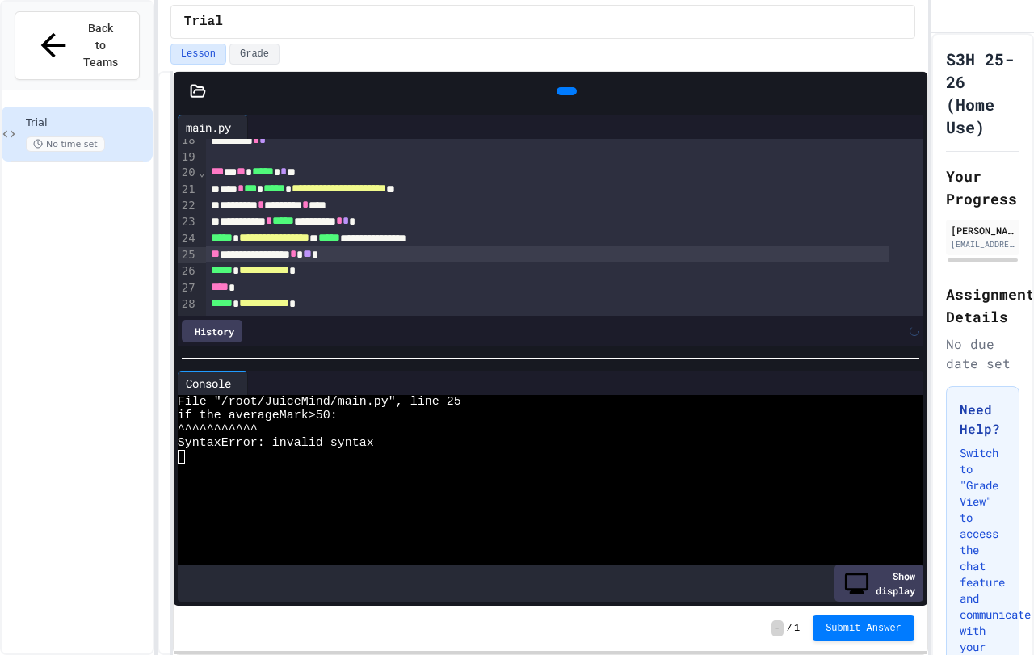
click at [557, 87] on div at bounding box center [567, 91] width 20 height 8
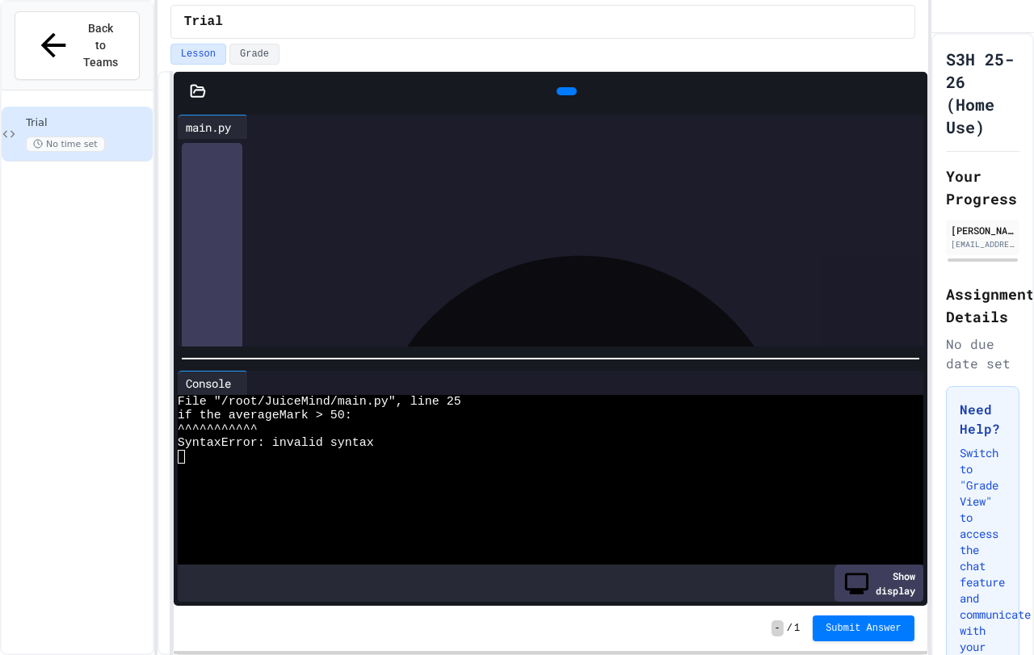
click at [352, 240] on div "**********" at bounding box center [547, 236] width 683 height 16
click at [554, 79] on div at bounding box center [567, 91] width 36 height 24
click at [565, 91] on icon at bounding box center [565, 91] width 0 height 0
click at [356, 234] on div "**********" at bounding box center [547, 236] width 683 height 16
click at [557, 95] on div at bounding box center [567, 91] width 20 height 8
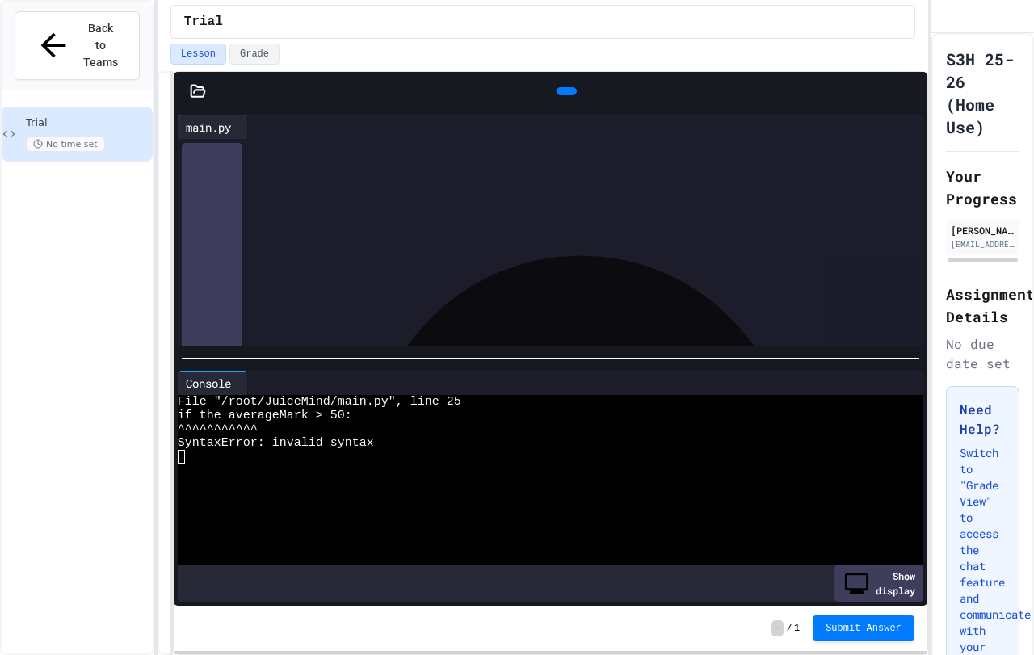
scroll to position [224, 0]
drag, startPoint x: 267, startPoint y: 202, endPoint x: 260, endPoint y: 206, distance: 8.3
click at [260, 206] on div "**********" at bounding box center [547, 203] width 683 height 16
click at [259, 204] on span "*" at bounding box center [256, 201] width 6 height 11
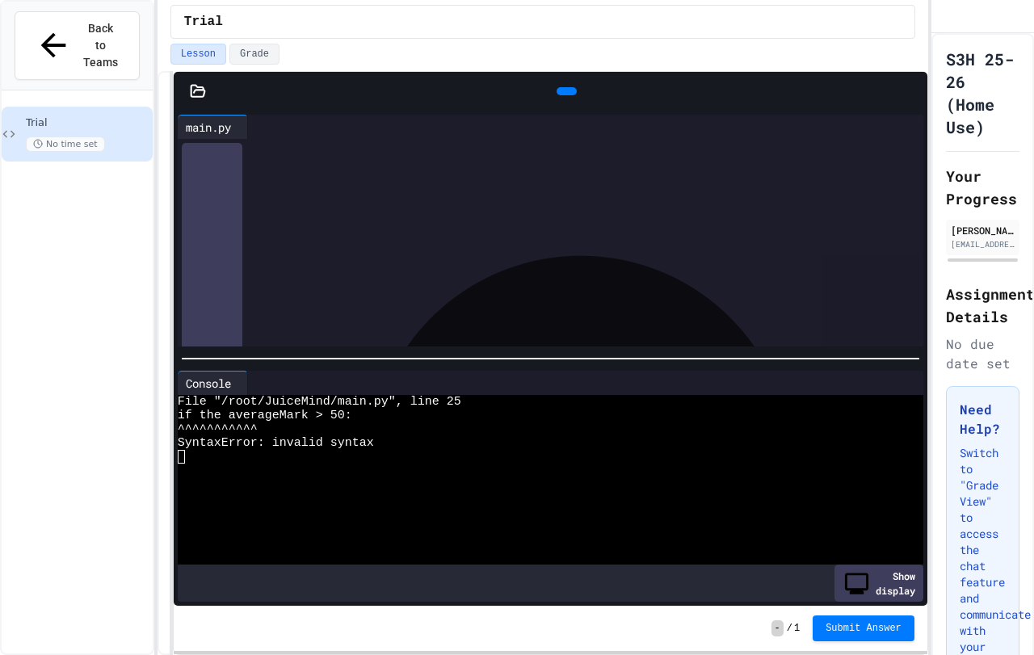
click at [482, 223] on div "**********" at bounding box center [547, 220] width 683 height 16
click at [565, 91] on icon at bounding box center [565, 91] width 0 height 0
click at [549, 79] on div at bounding box center [567, 91] width 36 height 24
click at [557, 93] on div at bounding box center [567, 91] width 20 height 8
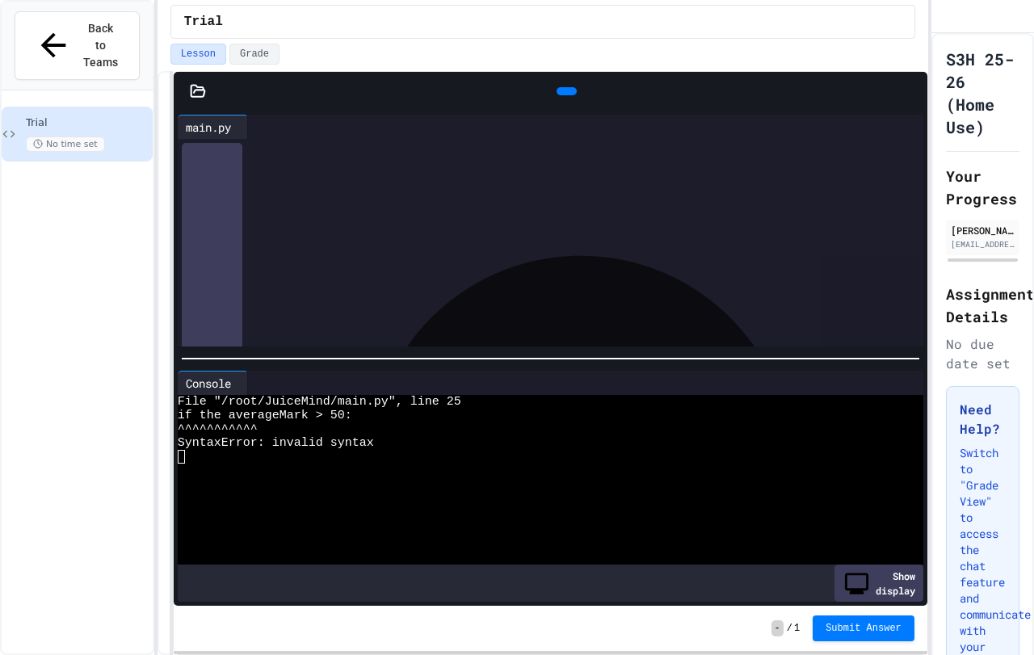
scroll to position [305, 0]
click at [297, 244] on div "**********" at bounding box center [547, 236] width 683 height 16
click at [312, 238] on span "**" at bounding box center [307, 234] width 9 height 11
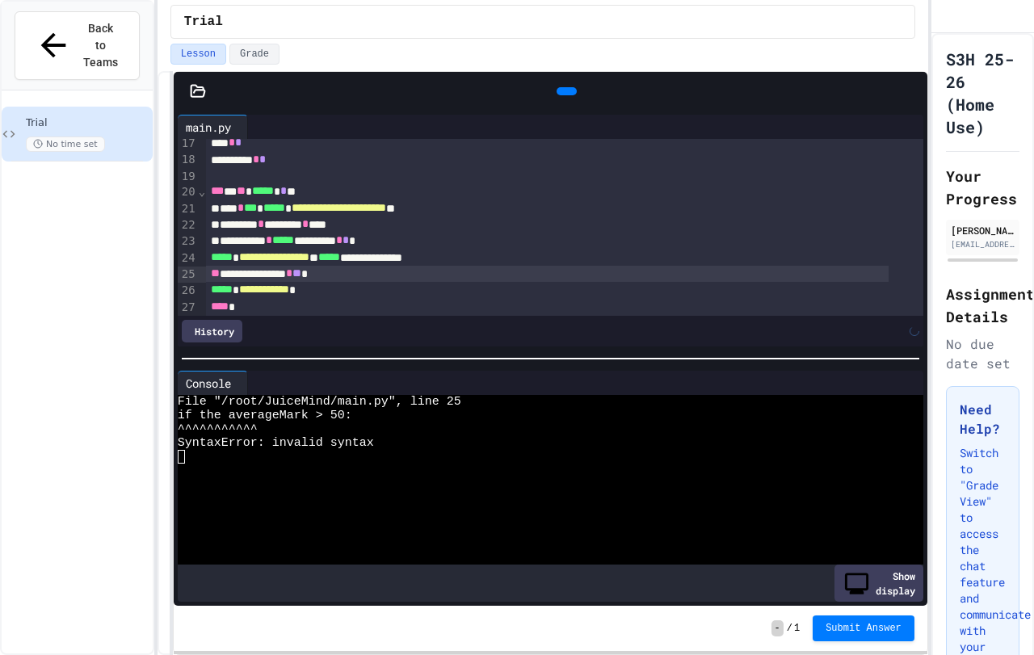
scroll to position [224, 0]
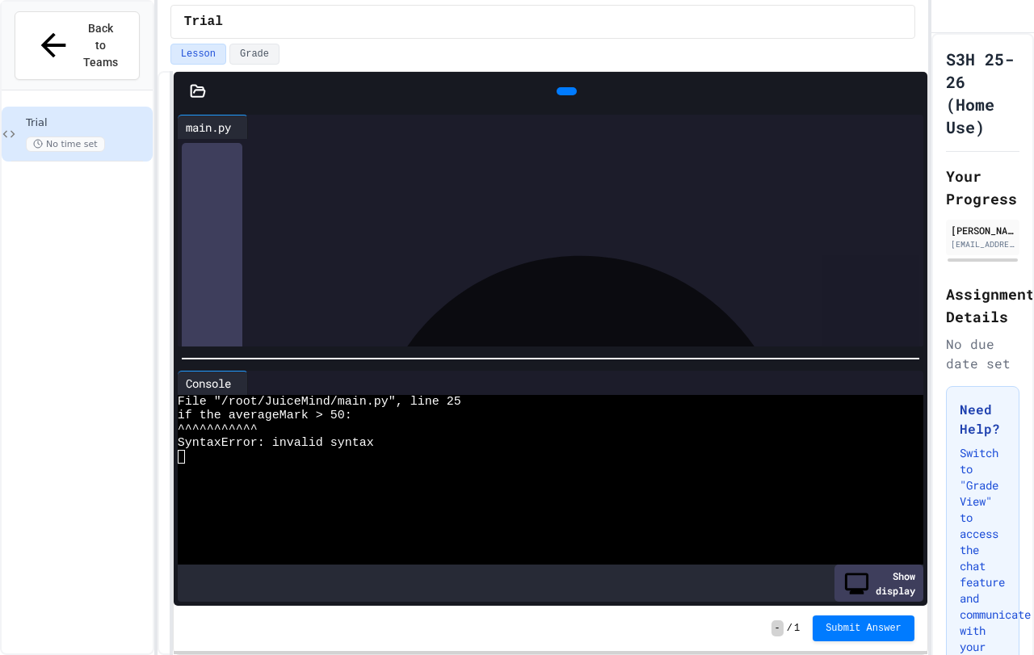
click at [565, 91] on icon at bounding box center [565, 91] width 0 height 0
click at [207, 252] on div "**********" at bounding box center [547, 252] width 683 height 16
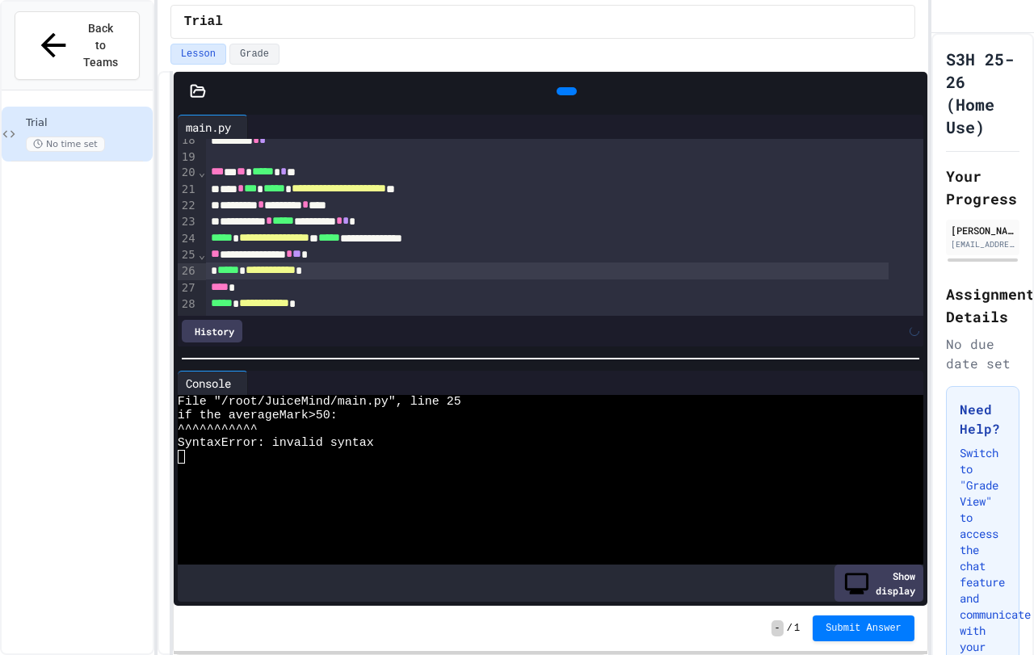
click at [211, 297] on span "*****" at bounding box center [222, 302] width 22 height 11
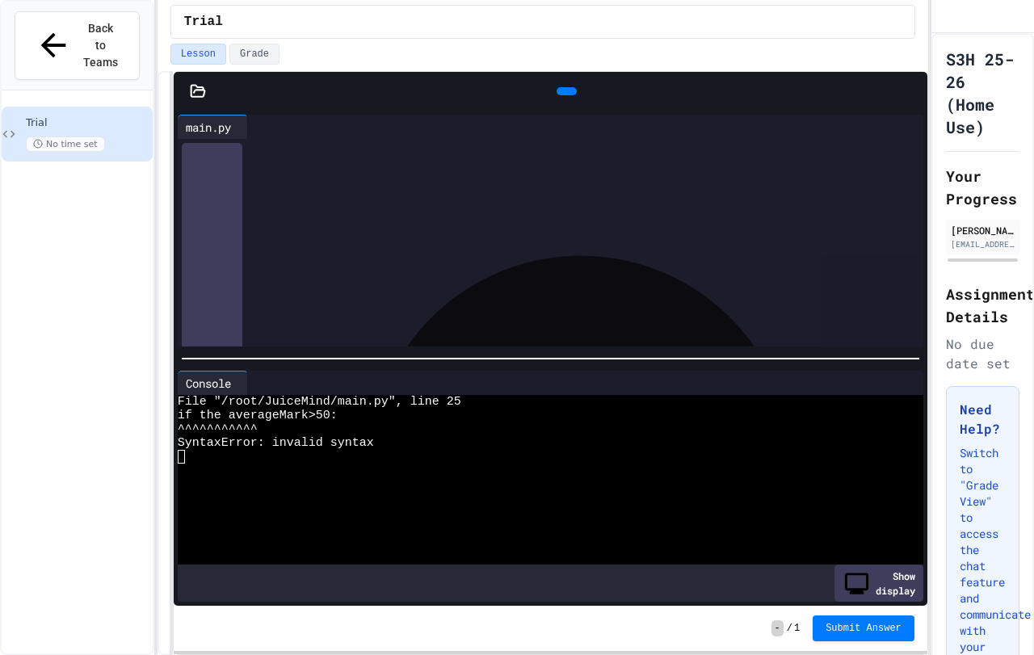
click at [565, 91] on icon at bounding box center [565, 91] width 0 height 0
